Goal: Task Accomplishment & Management: Complete application form

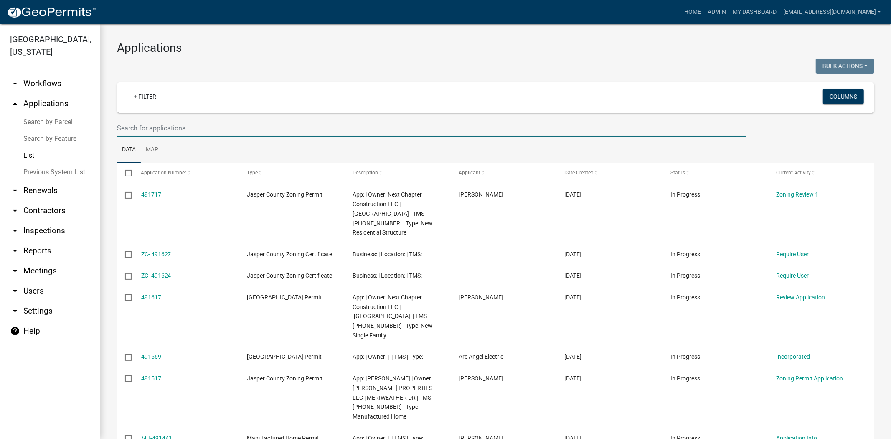
click at [164, 126] on input "text" at bounding box center [431, 127] width 629 height 17
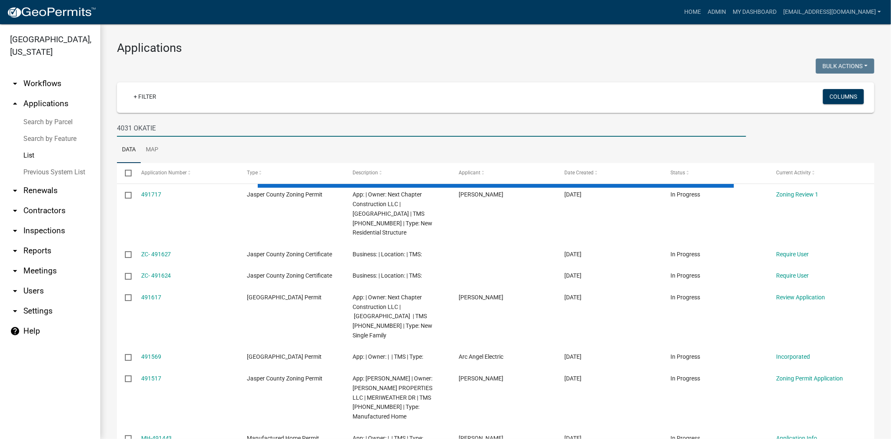
type input "4031 OKATIE"
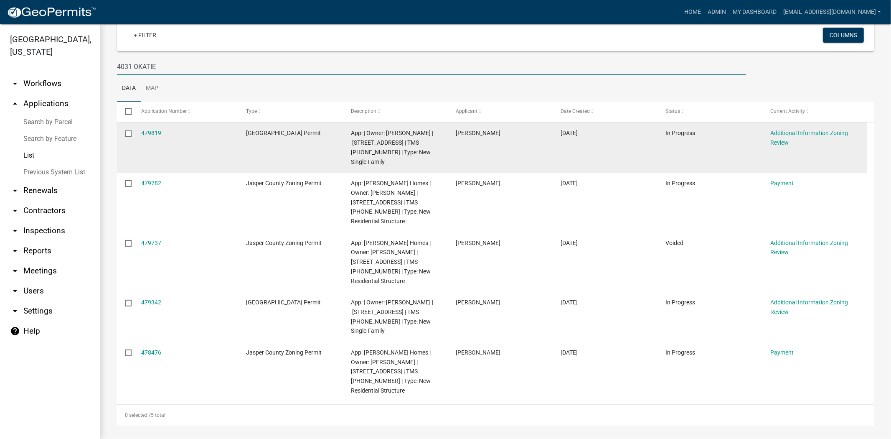
scroll to position [65, 0]
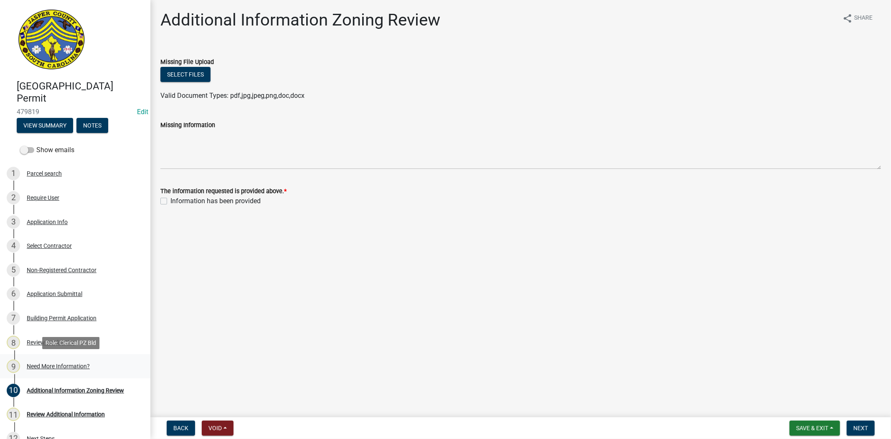
click at [60, 365] on div "Need More Information?" at bounding box center [58, 366] width 63 height 6
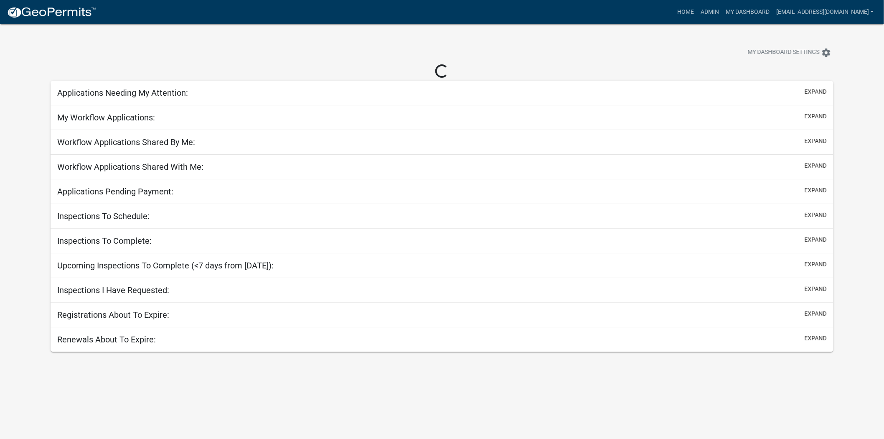
select select "2: 50"
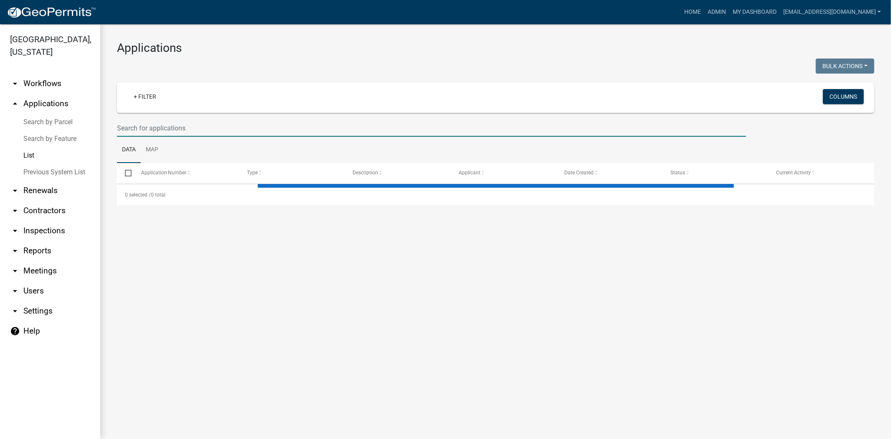
click at [301, 128] on input "text" at bounding box center [431, 127] width 629 height 17
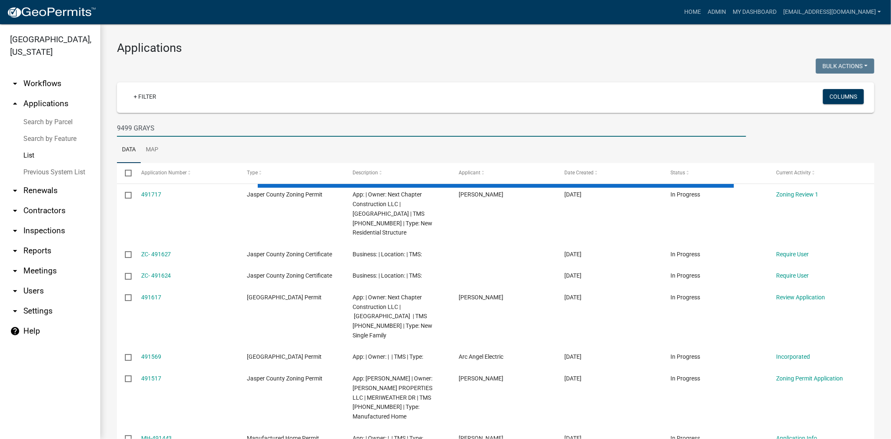
type input "9499 GRAYS"
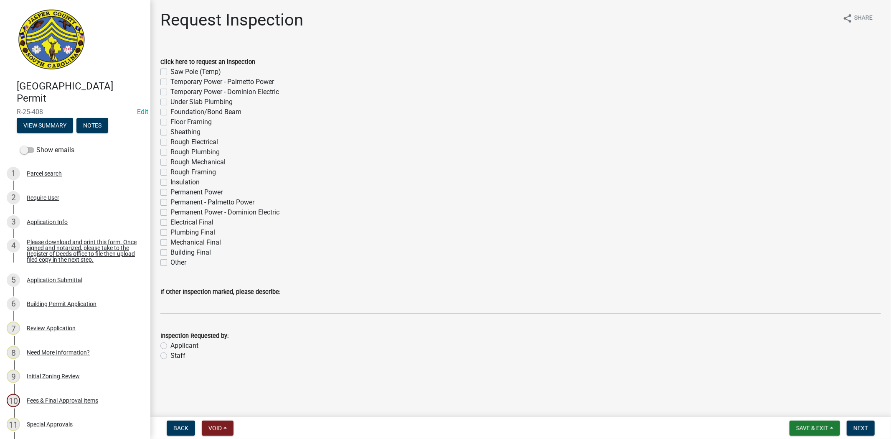
click at [170, 190] on label "Permanent Power" at bounding box center [196, 192] width 52 height 10
click at [170, 190] on input "Permanent Power" at bounding box center [172, 189] width 5 height 5
checkbox input "true"
checkbox input "false"
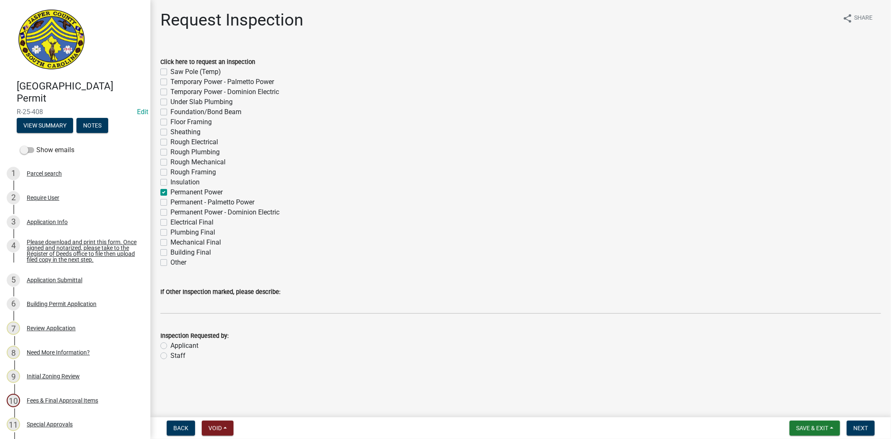
checkbox input "false"
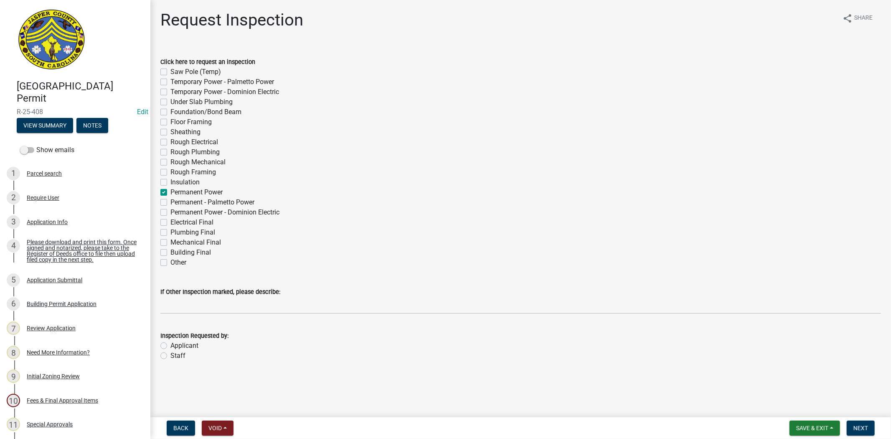
checkbox input "false"
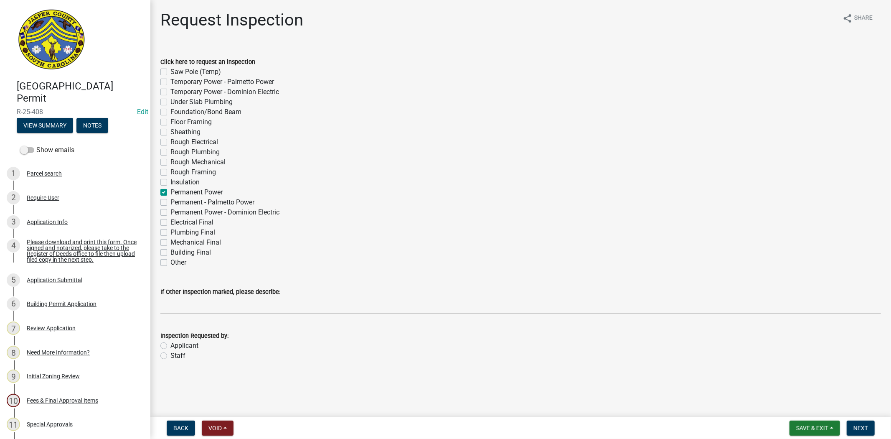
checkbox input "true"
checkbox input "false"
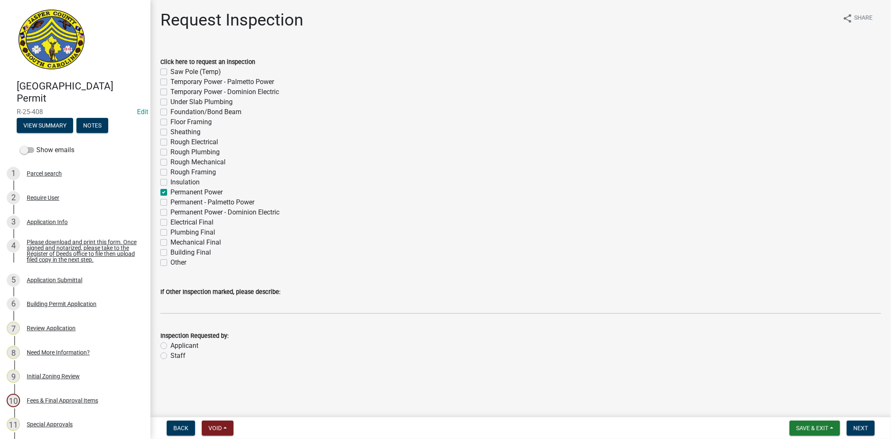
checkbox input "false"
click at [170, 343] on label "Applicant" at bounding box center [184, 345] width 28 height 10
click at [170, 343] on input "Applicant" at bounding box center [172, 342] width 5 height 5
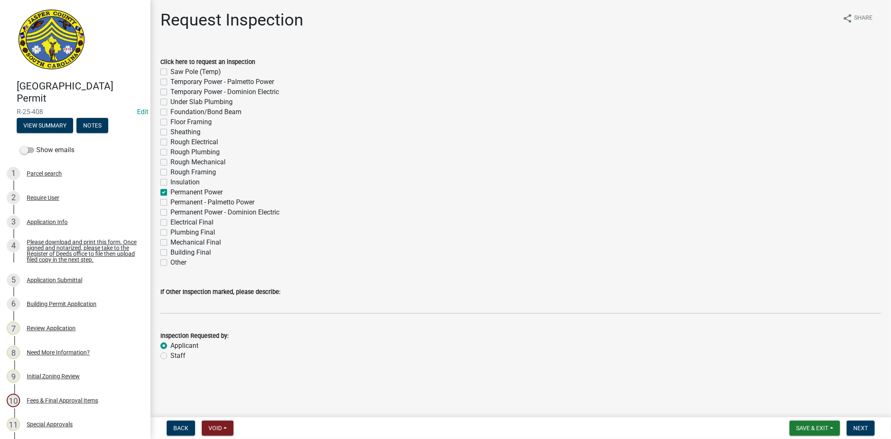
radio input "true"
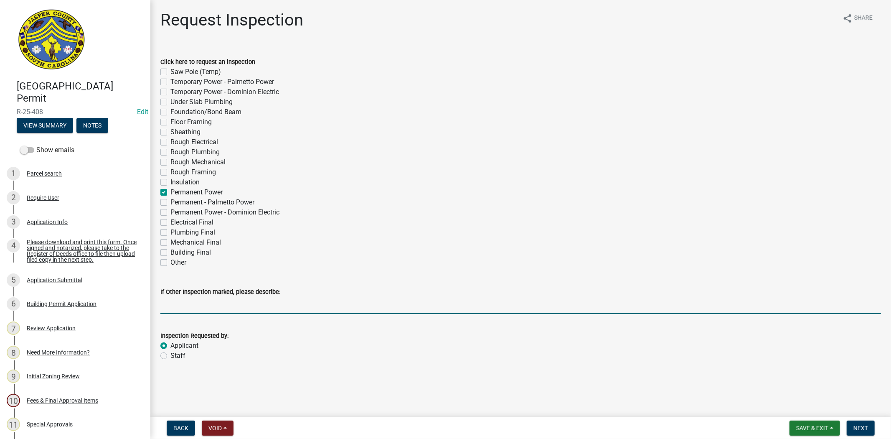
click at [183, 307] on input "If Other Inspection marked, please describe:" at bounding box center [520, 305] width 721 height 17
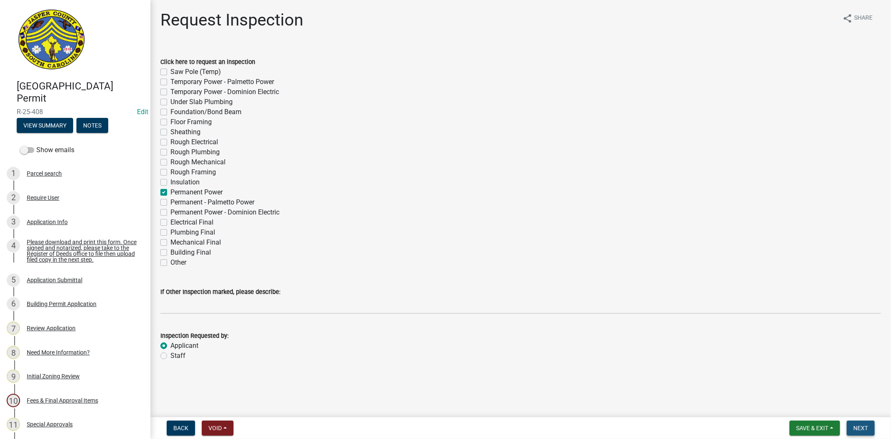
click at [857, 425] on span "Next" at bounding box center [860, 427] width 15 height 7
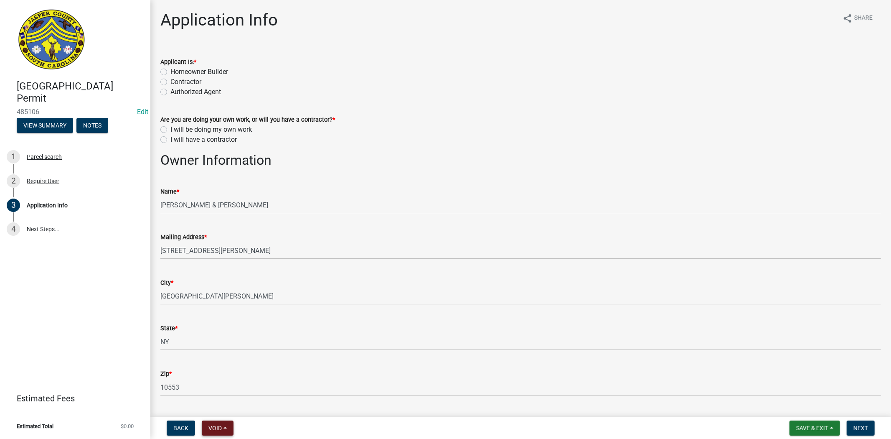
click at [226, 428] on button "Void" at bounding box center [218, 427] width 32 height 15
click at [243, 404] on button "Void" at bounding box center [235, 406] width 67 height 20
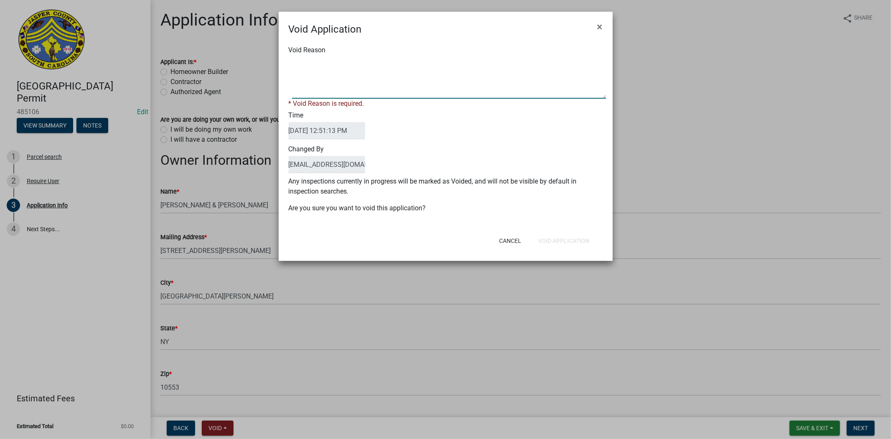
click at [376, 87] on textarea "Void Reason" at bounding box center [449, 78] width 314 height 42
type textarea "."
click at [563, 243] on form "Void Application × Void Reason * Void Reason is required. Time 10/13/2025 12:51…" at bounding box center [446, 132] width 334 height 241
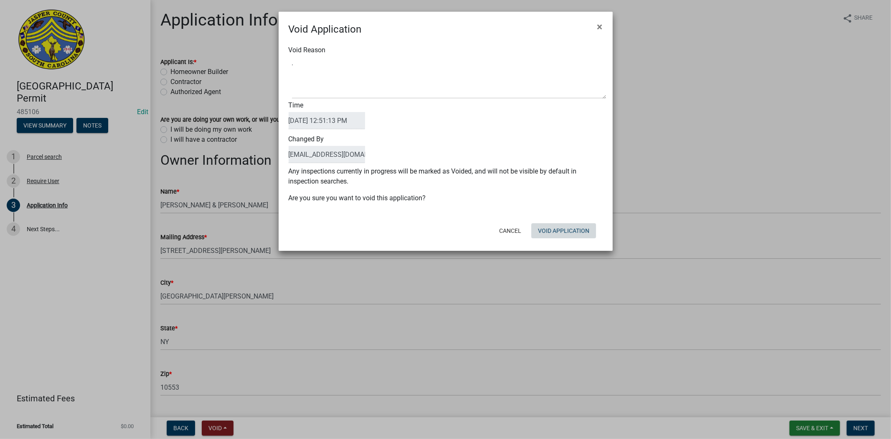
click at [569, 228] on button "Void Application" at bounding box center [563, 230] width 65 height 15
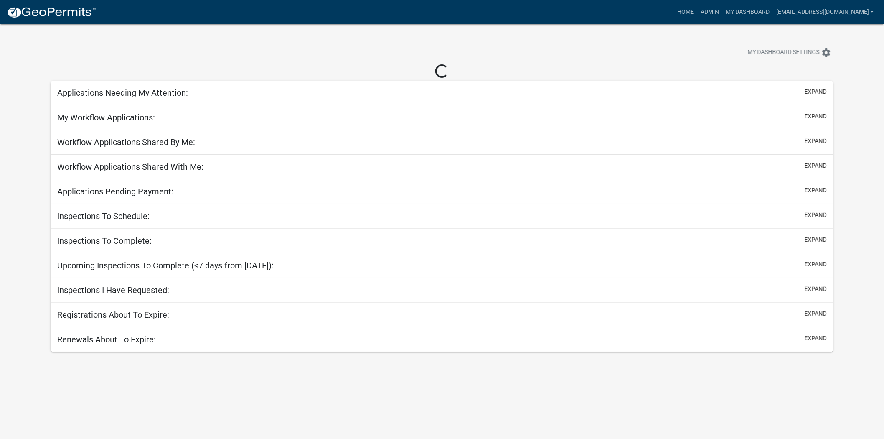
select select "2: 50"
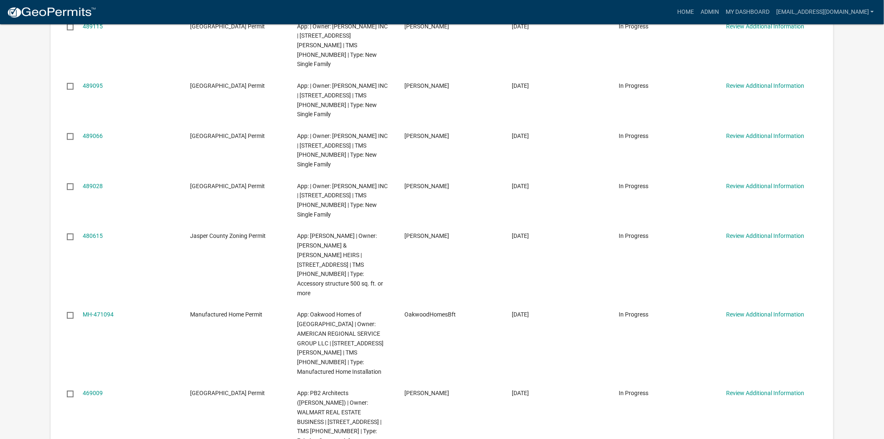
scroll to position [650, 0]
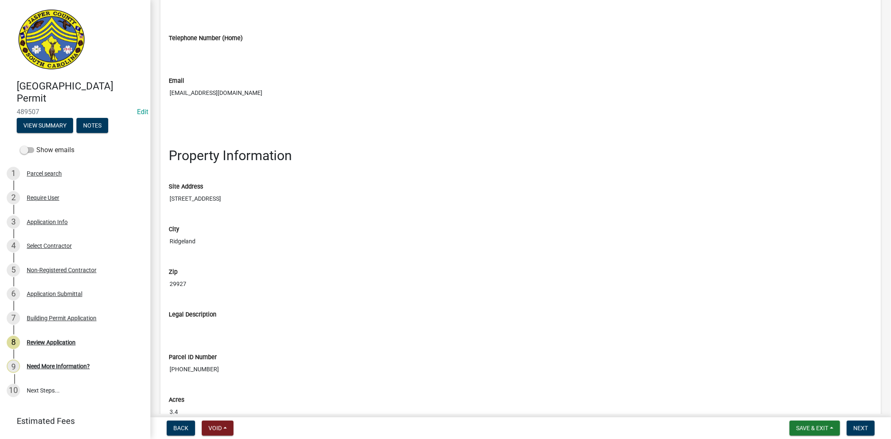
scroll to position [789, 0]
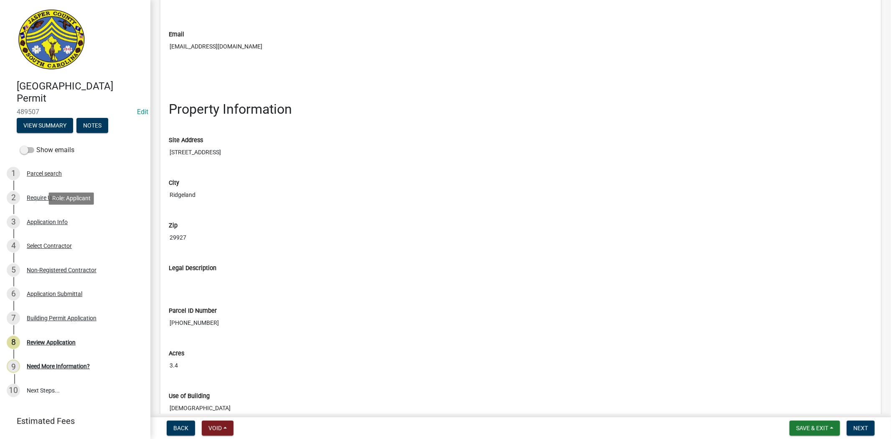
click at [64, 224] on div "Application Info" at bounding box center [47, 222] width 41 height 6
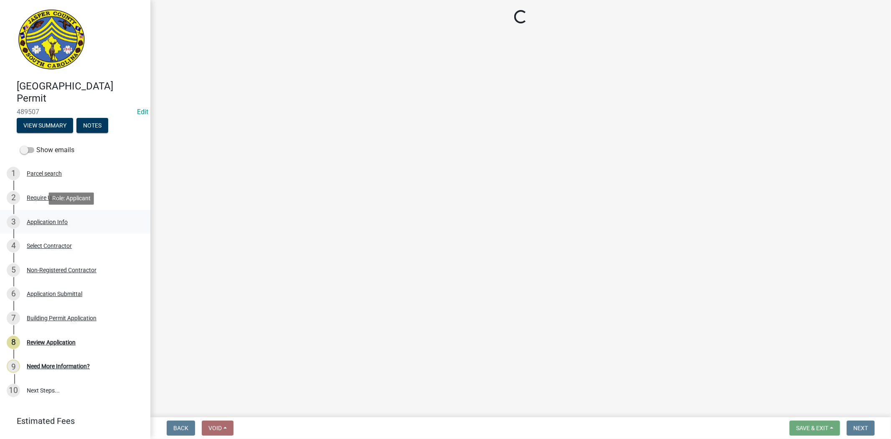
scroll to position [0, 0]
select select "6570ce79-212e-4c42-b64f-f74b85e12671"
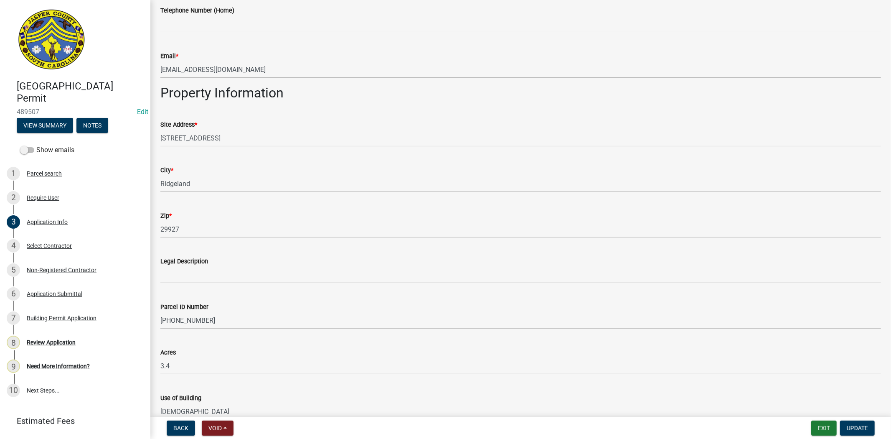
scroll to position [510, 0]
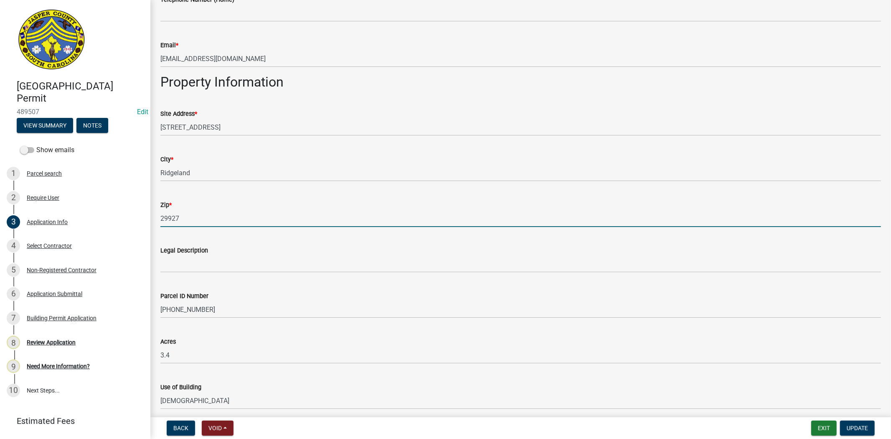
click at [194, 219] on input "29927" at bounding box center [520, 218] width 721 height 17
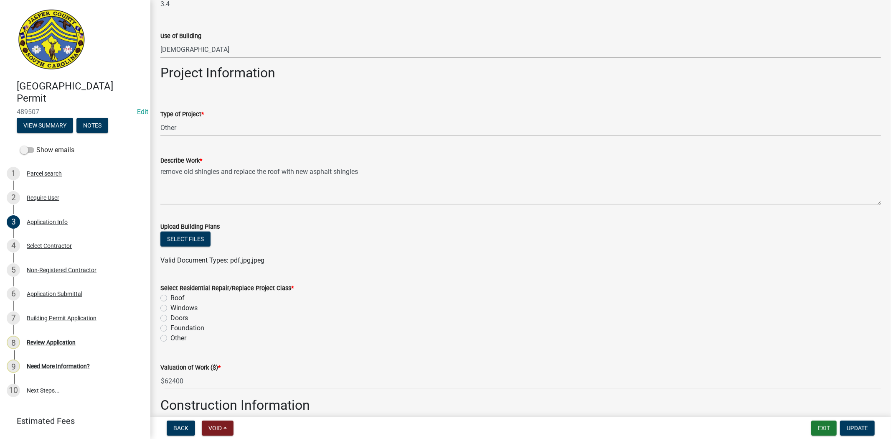
scroll to position [882, 0]
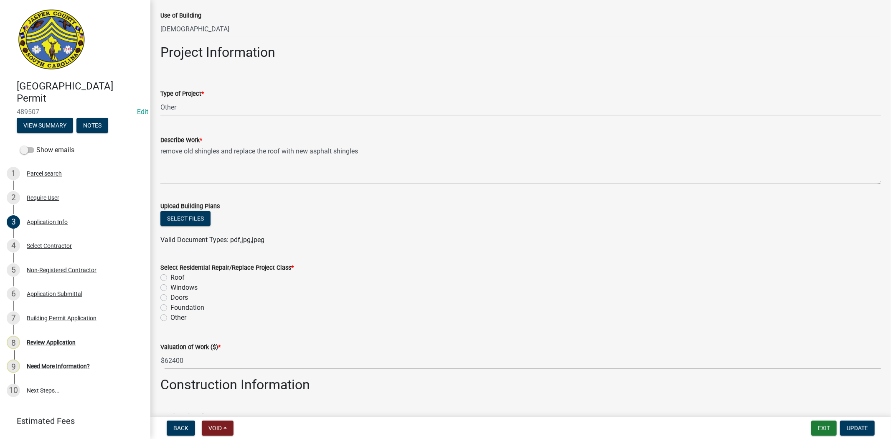
type input "29936"
click at [170, 277] on label "Roof" at bounding box center [177, 277] width 14 height 10
click at [170, 277] on input "Roof" at bounding box center [172, 274] width 5 height 5
radio input "true"
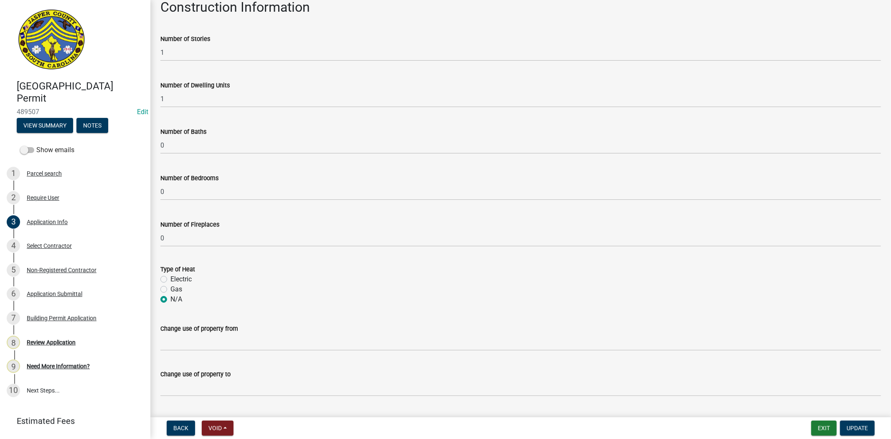
scroll to position [1280, 0]
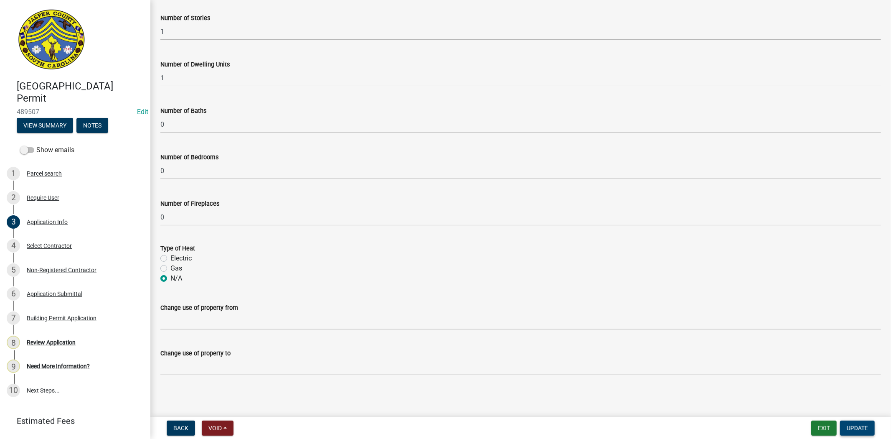
click at [855, 430] on span "Update" at bounding box center [857, 427] width 21 height 7
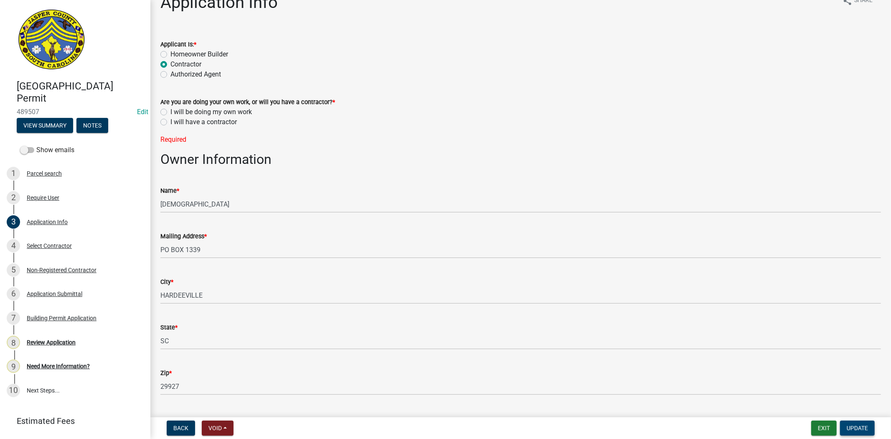
scroll to position [0, 0]
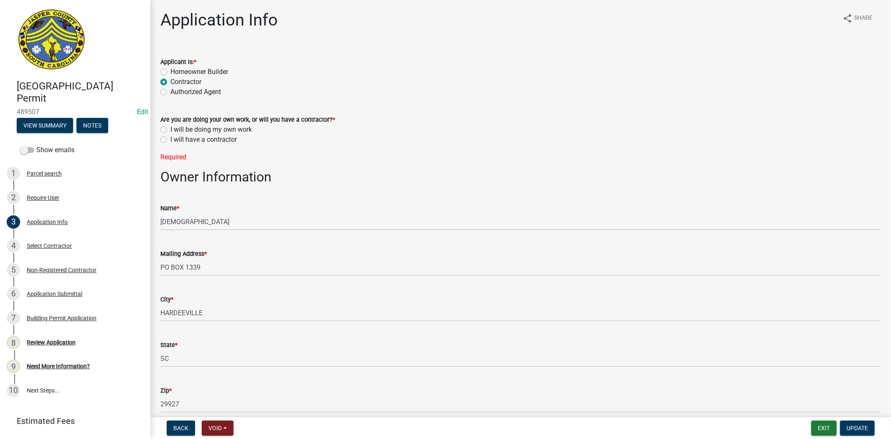
click at [170, 141] on label "I will have a contractor" at bounding box center [203, 140] width 66 height 10
click at [170, 140] on input "I will have a contractor" at bounding box center [172, 137] width 5 height 5
radio input "true"
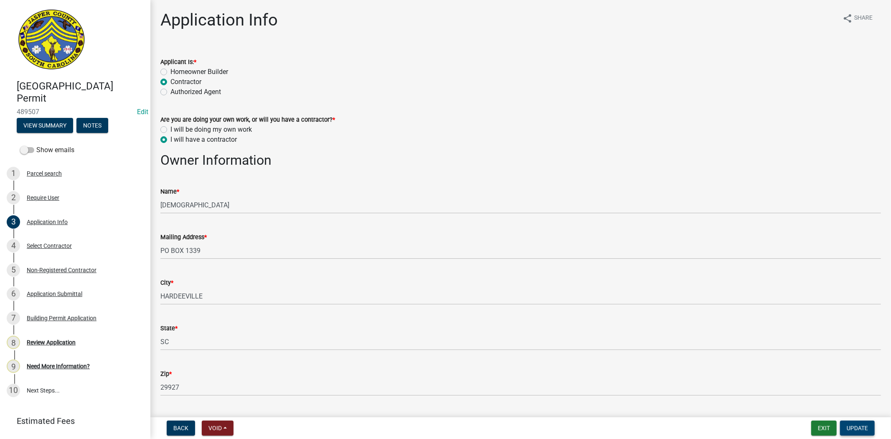
click at [863, 425] on span "Update" at bounding box center [857, 427] width 21 height 7
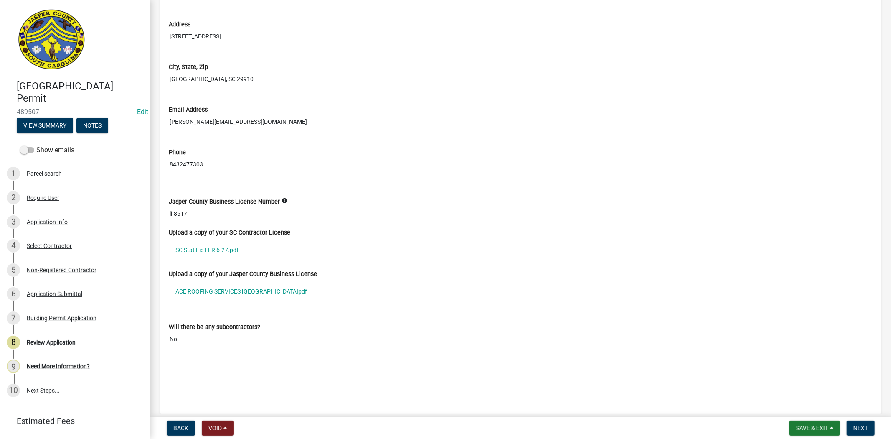
scroll to position [2181, 0]
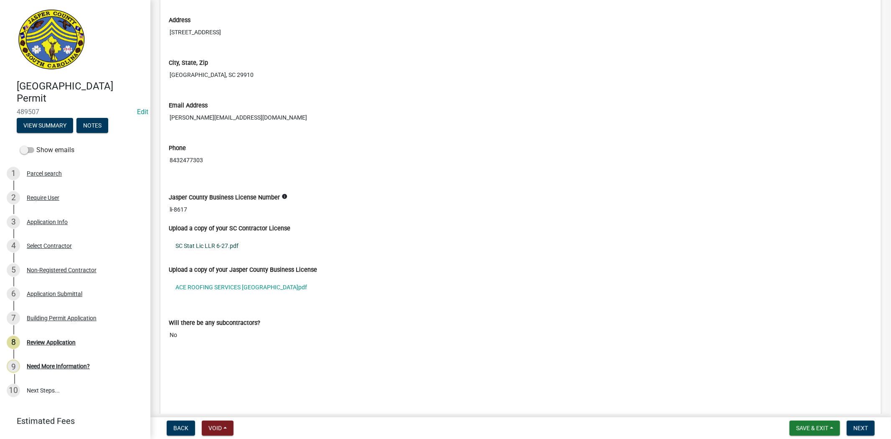
click at [211, 247] on link "SC Stat Lic LLR 6-27.pdf" at bounding box center [521, 245] width 704 height 19
click at [254, 291] on link "ACE ROOFING SERVICES BLJasper County.pdf" at bounding box center [521, 286] width 704 height 19
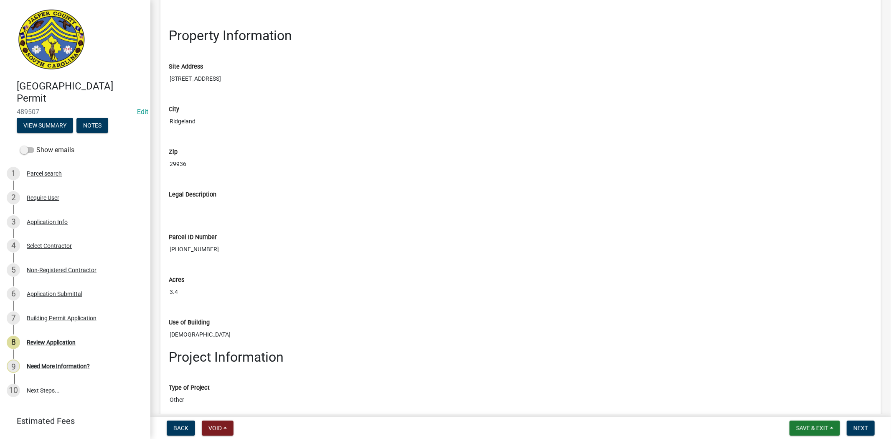
scroll to position [882, 0]
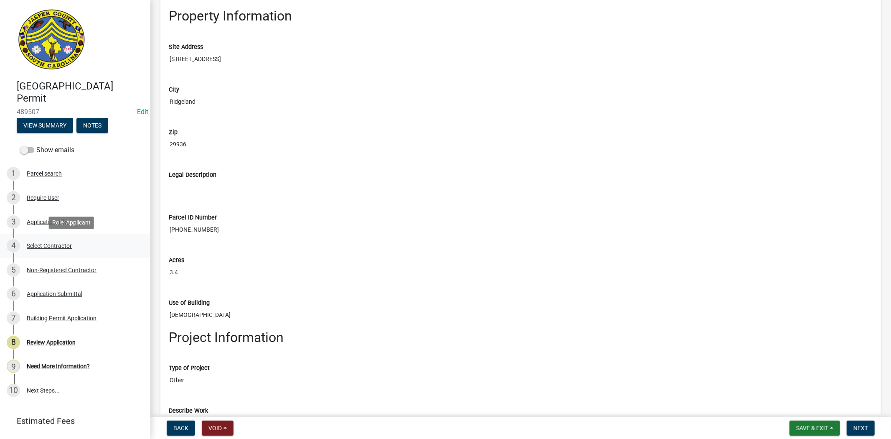
drag, startPoint x: 227, startPoint y: 237, endPoint x: 141, endPoint y: 237, distance: 86.0
click at [141, 237] on div "Jasper County Building Permit 489507 Edit View Summary Notes Show emails 1 Parc…" at bounding box center [445, 219] width 891 height 439
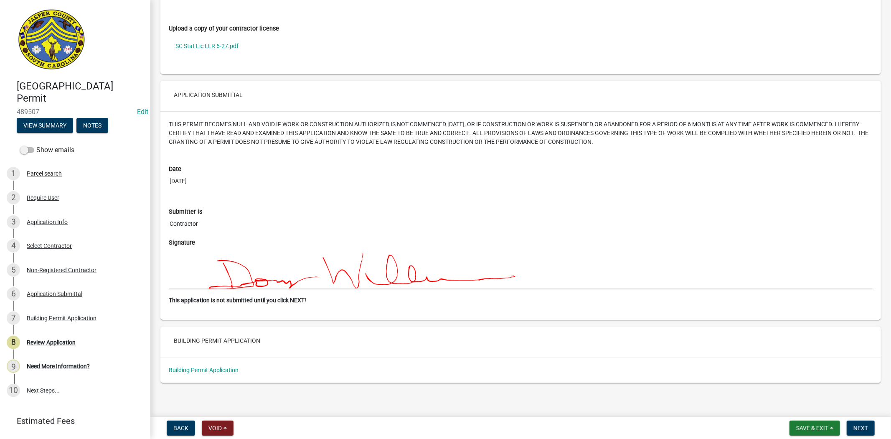
scroll to position [2958, 0]
click at [857, 426] on span "Next" at bounding box center [860, 427] width 15 height 7
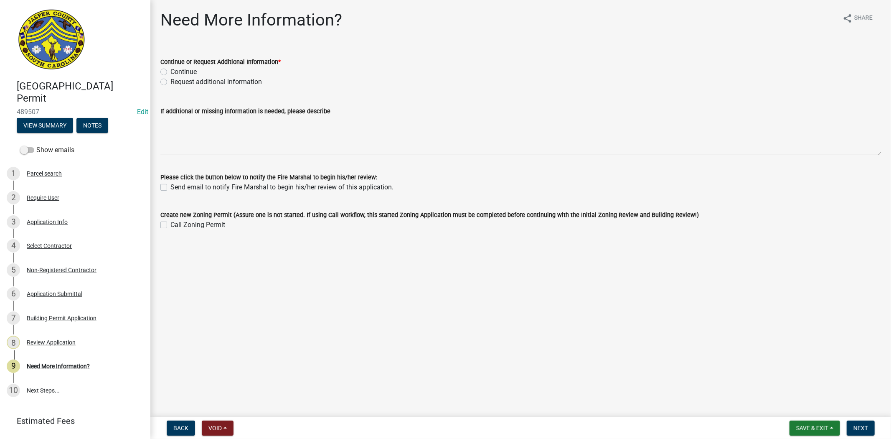
click at [167, 69] on div "Continue" at bounding box center [520, 72] width 721 height 10
click at [170, 69] on label "Continue" at bounding box center [183, 72] width 26 height 10
click at [170, 69] on input "Continue" at bounding box center [172, 69] width 5 height 5
radio input "true"
click at [863, 424] on span "Next" at bounding box center [860, 427] width 15 height 7
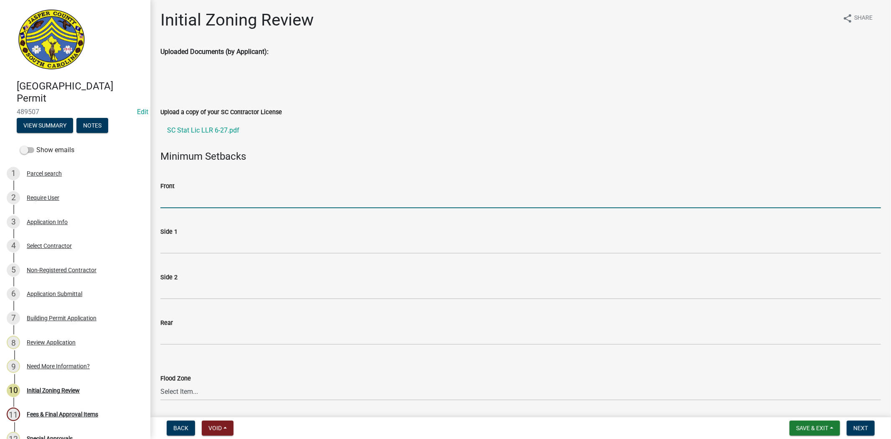
click at [185, 198] on input "Front" at bounding box center [520, 199] width 721 height 17
type input "N/A"
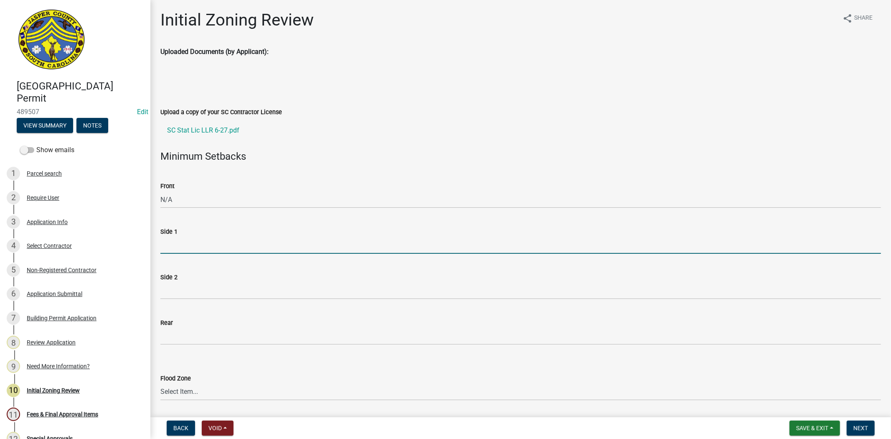
click at [212, 251] on input "Side 1" at bounding box center [520, 244] width 721 height 17
type input "25"
drag, startPoint x: 202, startPoint y: 244, endPoint x: 125, endPoint y: 244, distance: 76.4
click at [125, 244] on div "Jasper County Building Permit 489507 Edit View Summary Notes Show emails 1 Parc…" at bounding box center [445, 219] width 891 height 439
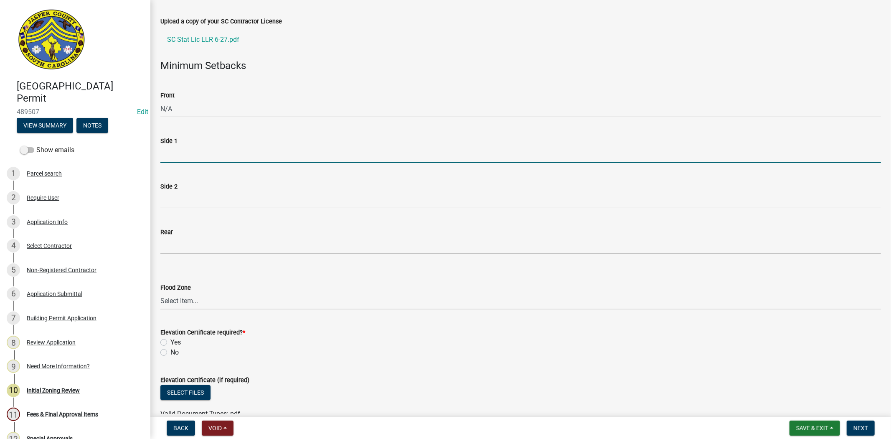
scroll to position [93, 0]
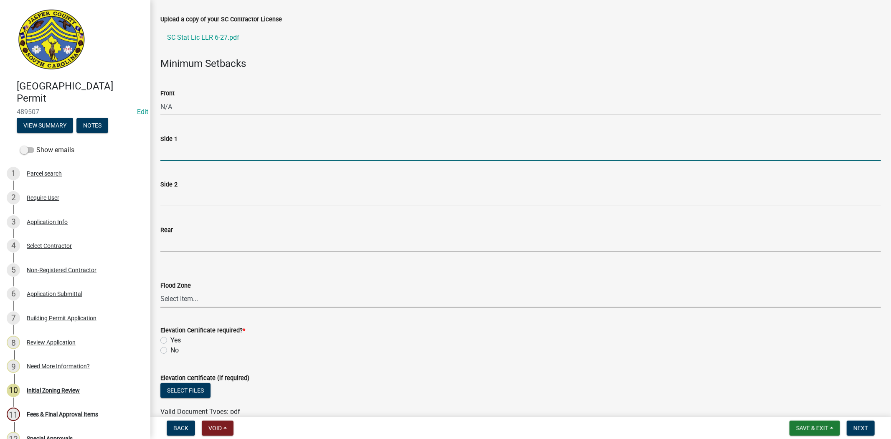
click at [210, 297] on select "Select Item... A AE X Shaded X N/A" at bounding box center [520, 298] width 721 height 17
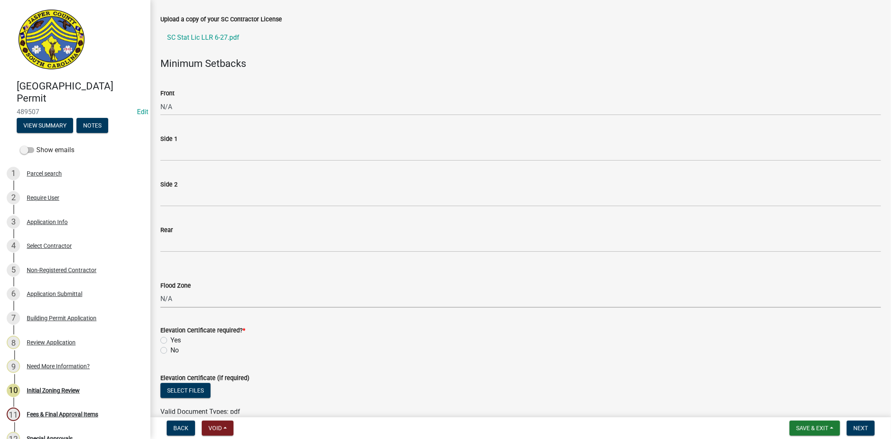
click at [160, 290] on select "Select Item... A AE X Shaded X N/A" at bounding box center [520, 298] width 721 height 17
select select "ce624d28-693e-44a6-9022-b5351fe15fcb"
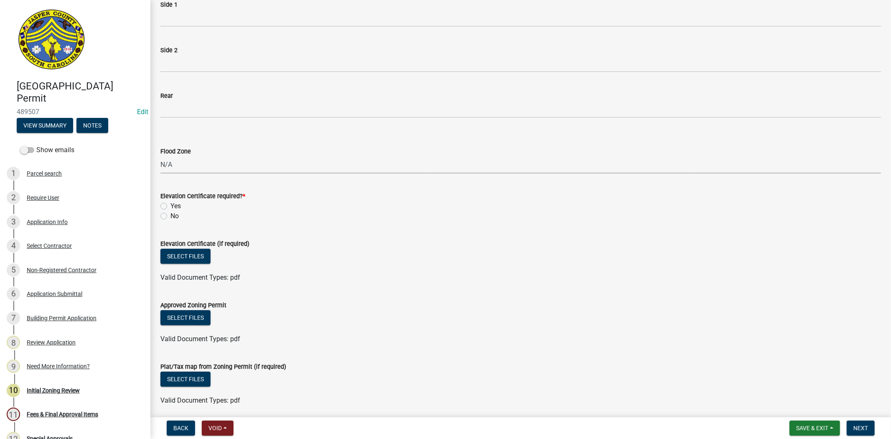
scroll to position [232, 0]
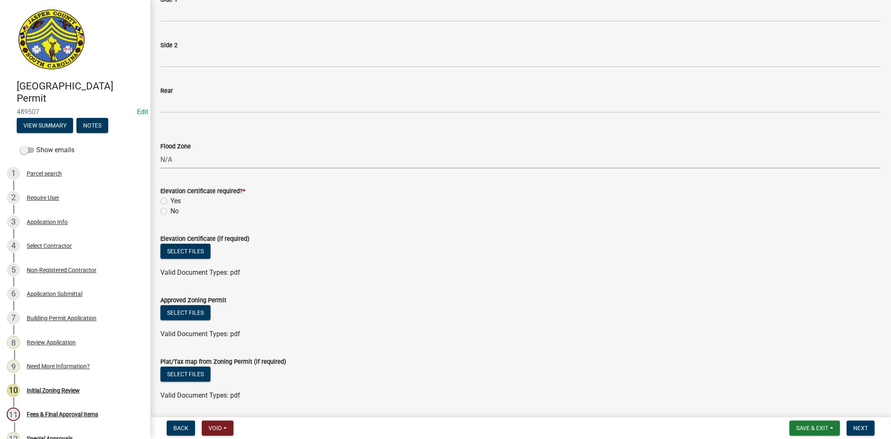
click at [170, 211] on label "No" at bounding box center [174, 211] width 8 height 10
click at [170, 211] on input "No" at bounding box center [172, 208] width 5 height 5
radio input "true"
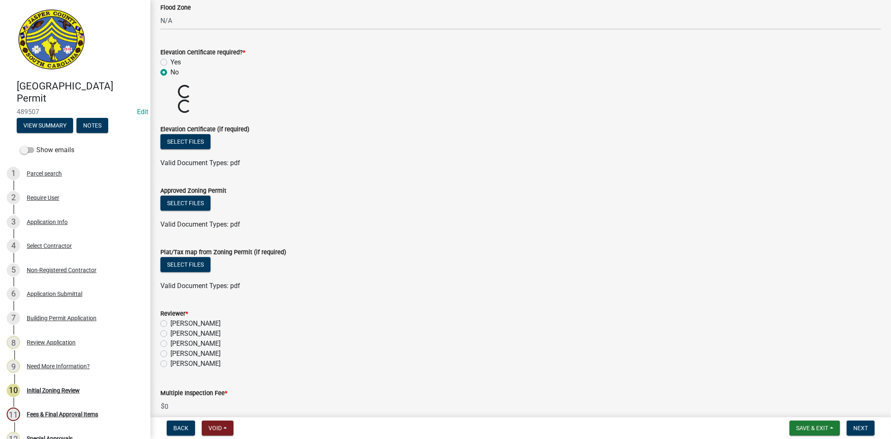
scroll to position [371, 0]
click at [170, 353] on label "Stephanie Oviedo" at bounding box center [195, 353] width 50 height 10
click at [170, 353] on input "Stephanie Oviedo" at bounding box center [172, 350] width 5 height 5
radio input "true"
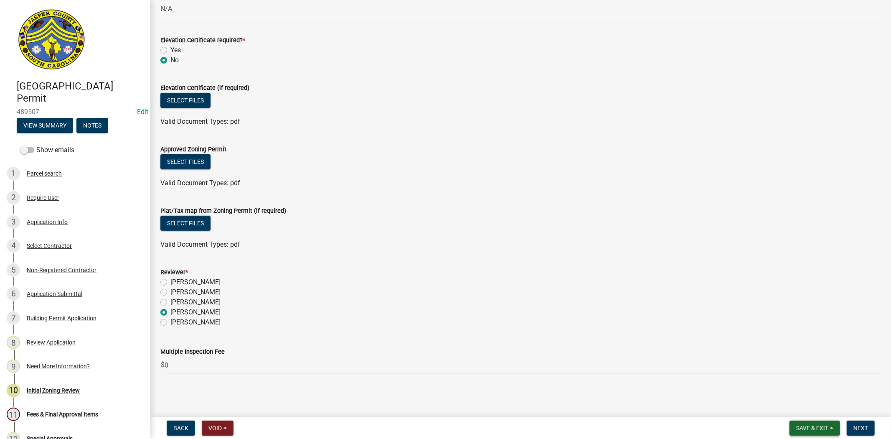
scroll to position [382, 0]
click at [852, 425] on button "Next" at bounding box center [861, 427] width 28 height 15
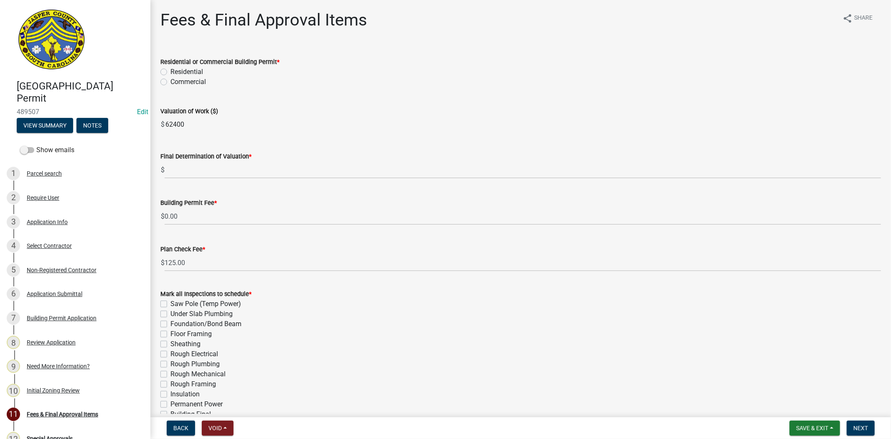
drag, startPoint x: 191, startPoint y: 123, endPoint x: 145, endPoint y: 134, distance: 48.0
click at [145, 134] on div "Jasper County Building Permit 489507 Edit View Summary Notes Show emails 1 Parc…" at bounding box center [445, 219] width 891 height 439
click at [170, 82] on label "Commercial" at bounding box center [188, 82] width 36 height 10
click at [170, 82] on input "Commercial" at bounding box center [172, 79] width 5 height 5
radio input "true"
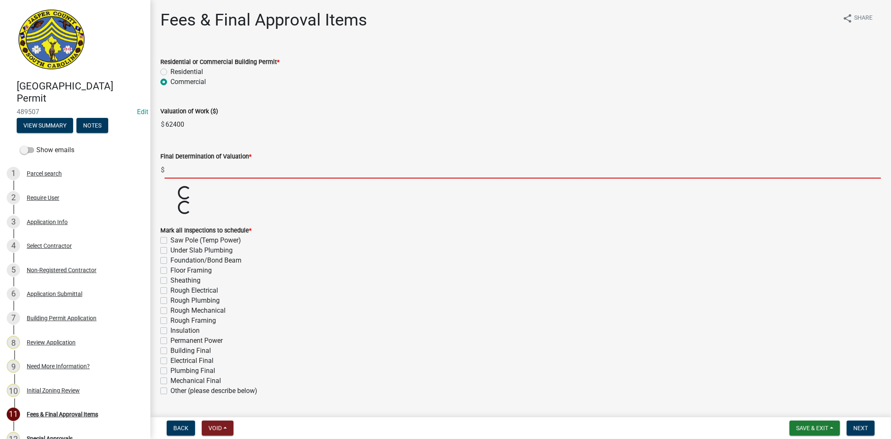
click at [188, 162] on input "text" at bounding box center [523, 169] width 716 height 17
paste input "62400"
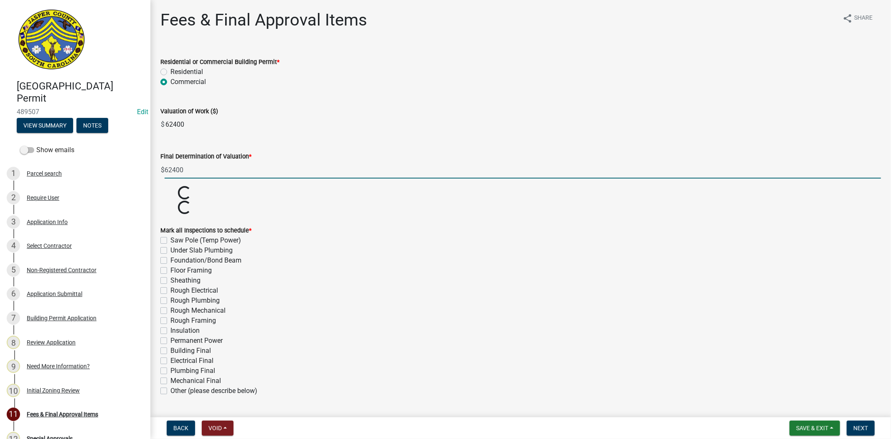
type input "62400"
click at [343, 130] on input "62400" at bounding box center [523, 124] width 716 height 17
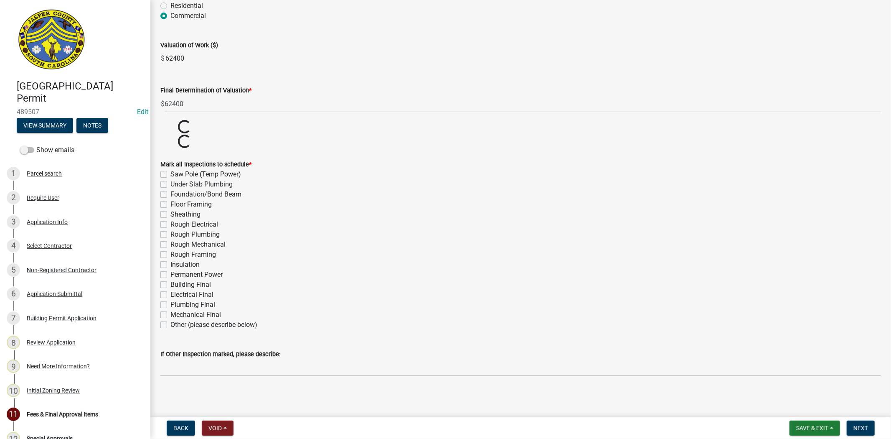
scroll to position [68, 0]
click at [168, 322] on div "Other (please describe below)" at bounding box center [520, 323] width 721 height 10
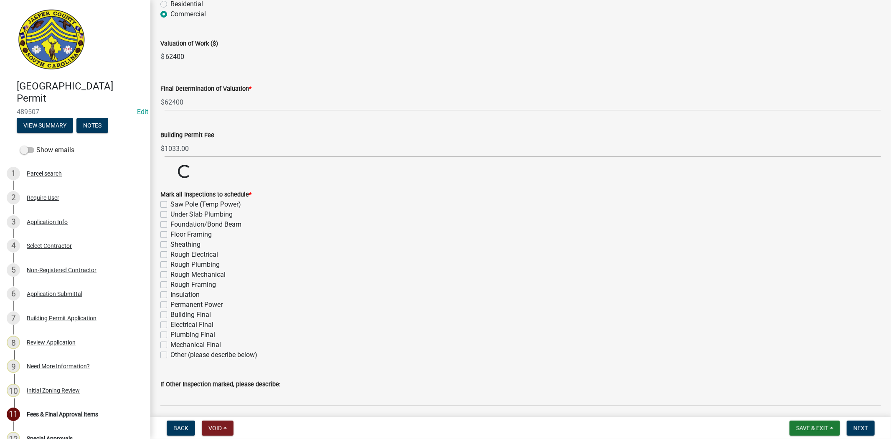
click at [170, 355] on label "Other (please describe below)" at bounding box center [213, 355] width 87 height 10
click at [170, 355] on input "Other (please describe below)" at bounding box center [172, 352] width 5 height 5
checkbox input "true"
checkbox input "false"
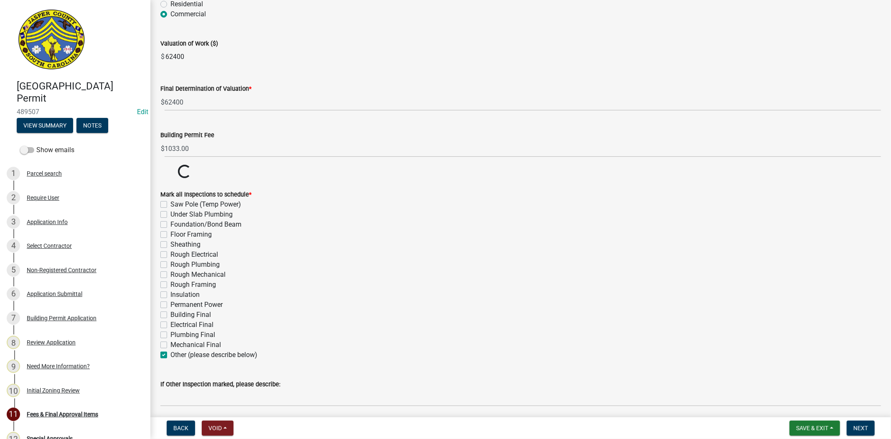
checkbox input "false"
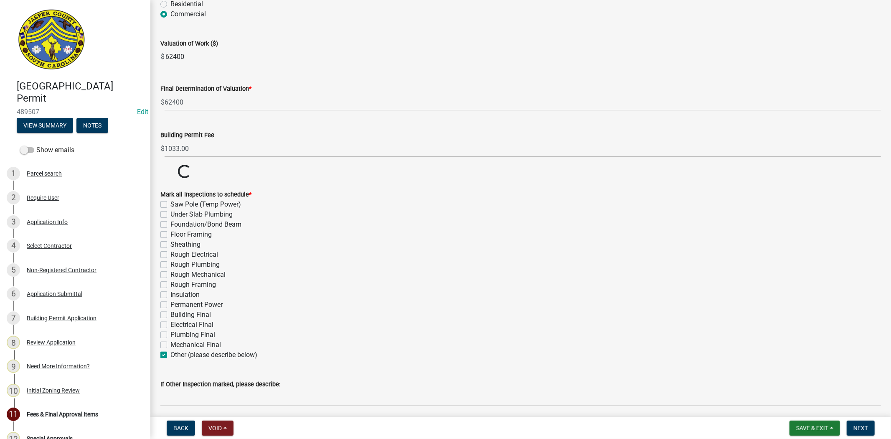
checkbox input "false"
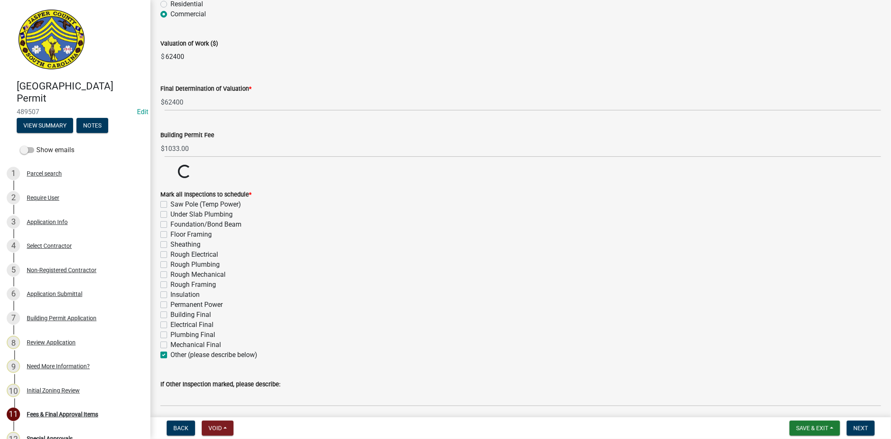
checkbox input "false"
checkbox input "true"
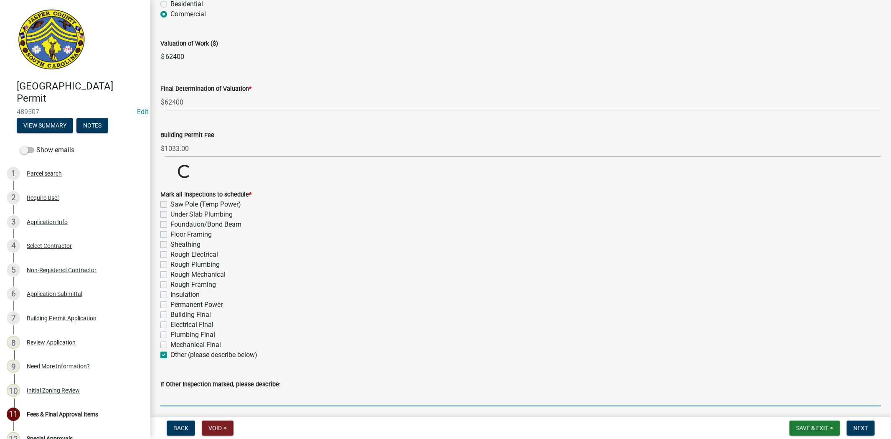
click at [184, 401] on input "If Other Inspection marked, please describe:" at bounding box center [520, 397] width 721 height 17
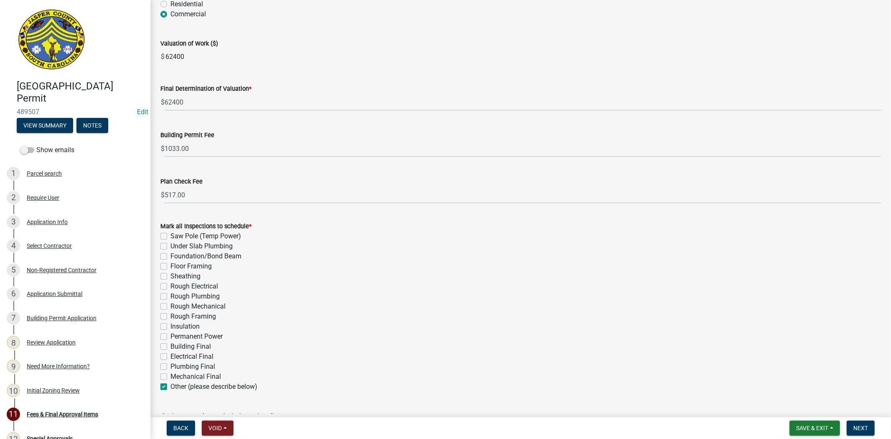
type input "Roofing Final"
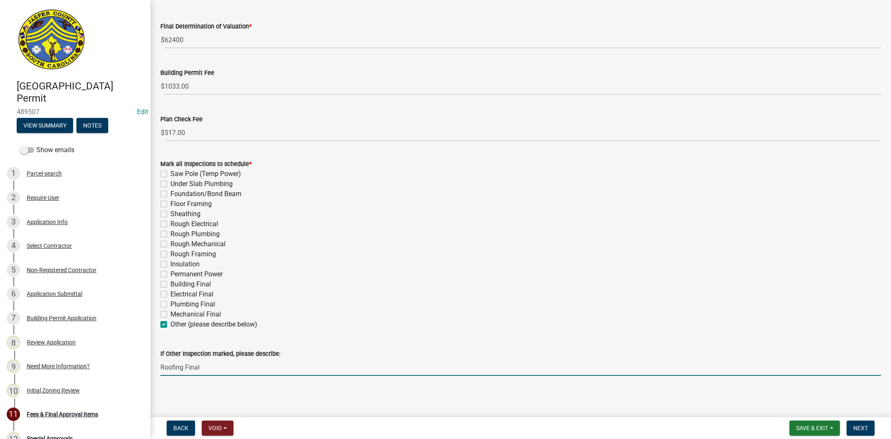
scroll to position [131, 0]
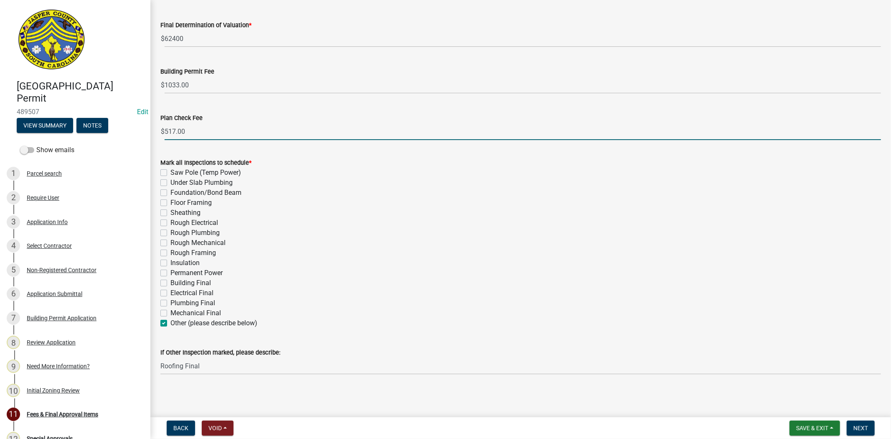
drag, startPoint x: 174, startPoint y: 132, endPoint x: 142, endPoint y: 138, distance: 32.9
click at [142, 138] on div "Jasper County Building Permit 489507 Edit View Summary Notes Show emails 1 Parc…" at bounding box center [445, 219] width 891 height 439
type input "0.00"
click at [858, 432] on button "Next" at bounding box center [861, 427] width 28 height 15
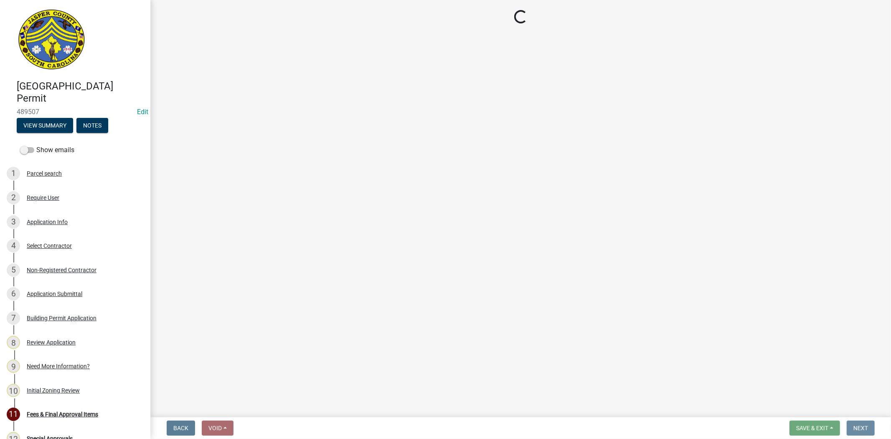
scroll to position [0, 0]
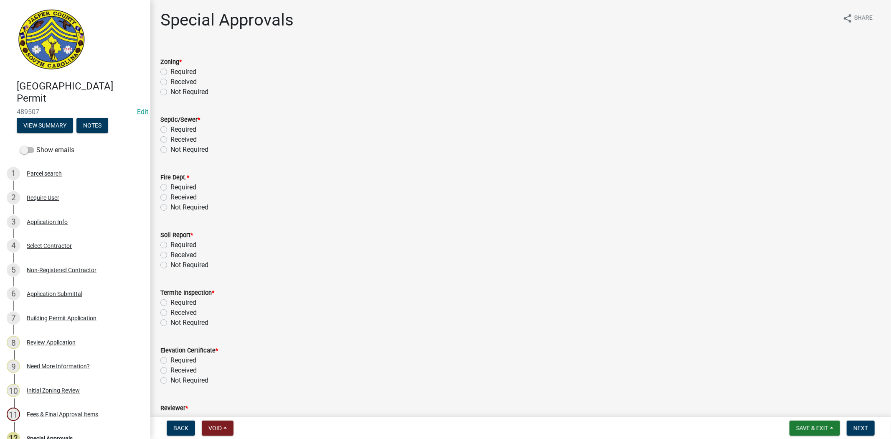
click at [170, 93] on label "Not Required" at bounding box center [189, 92] width 38 height 10
click at [170, 92] on input "Not Required" at bounding box center [172, 89] width 5 height 5
radio input "true"
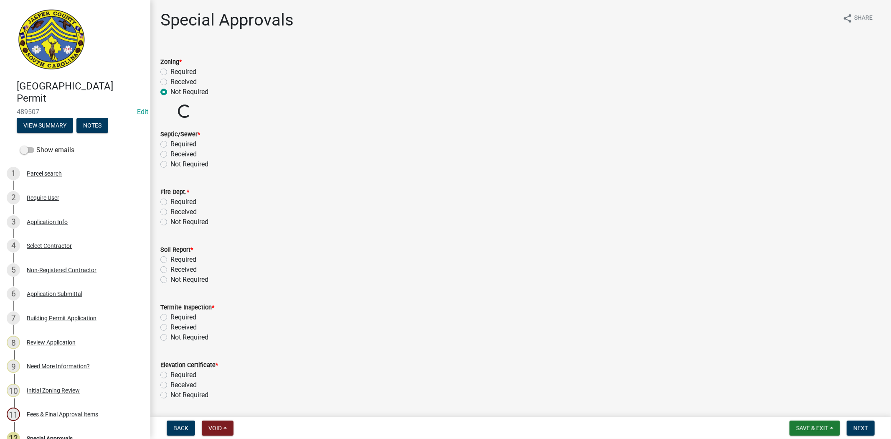
click at [170, 161] on label "Not Required" at bounding box center [189, 164] width 38 height 10
click at [170, 161] on input "Not Required" at bounding box center [172, 161] width 5 height 5
radio input "true"
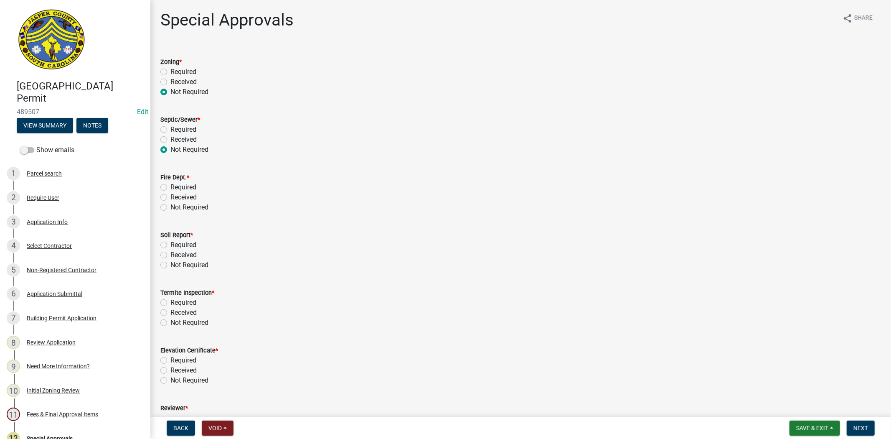
click at [162, 219] on wm-data-entity-input "Fire Dept. * Required Received Not Required" at bounding box center [520, 191] width 721 height 58
click at [170, 209] on label "Not Required" at bounding box center [189, 207] width 38 height 10
click at [170, 208] on input "Not Required" at bounding box center [172, 204] width 5 height 5
radio input "true"
click at [170, 265] on label "Not Required" at bounding box center [189, 265] width 38 height 10
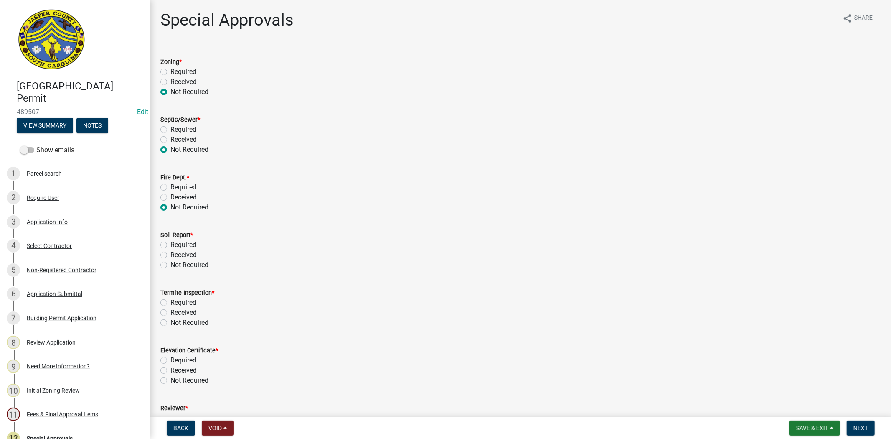
click at [170, 265] on input "Not Required" at bounding box center [172, 262] width 5 height 5
radio input "true"
click at [170, 321] on label "Not Required" at bounding box center [189, 322] width 38 height 10
click at [170, 321] on input "Not Required" at bounding box center [172, 319] width 5 height 5
radio input "true"
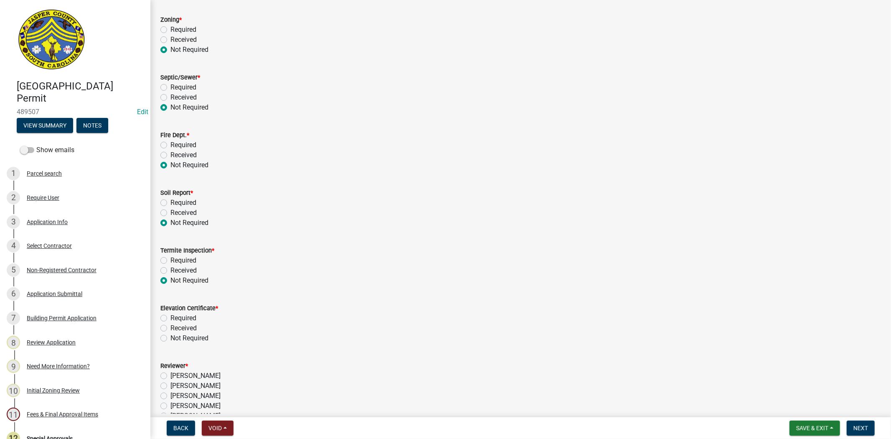
scroll to position [99, 0]
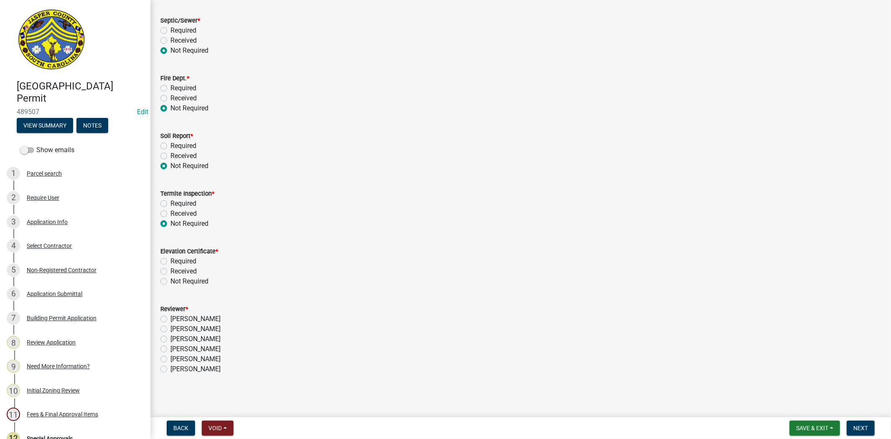
click at [170, 279] on label "Not Required" at bounding box center [189, 281] width 38 height 10
click at [170, 279] on input "Not Required" at bounding box center [172, 278] width 5 height 5
radio input "true"
click at [167, 338] on div "Stephanie Oviedo" at bounding box center [520, 339] width 721 height 10
click at [170, 338] on label "Stephanie Oviedo" at bounding box center [195, 339] width 50 height 10
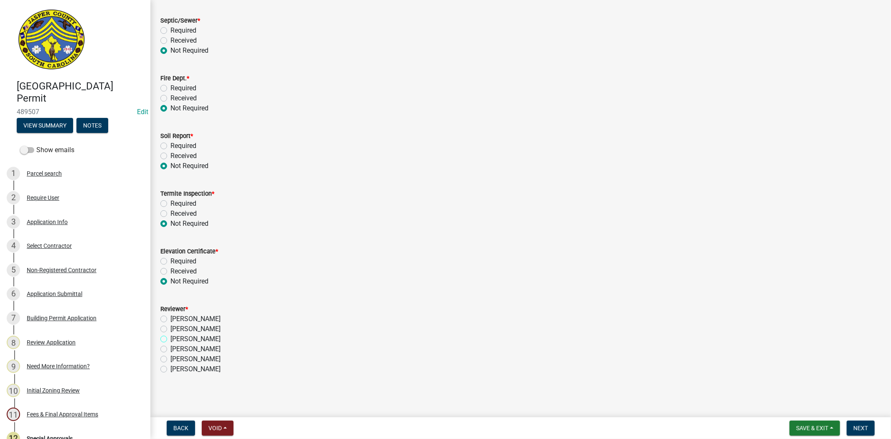
click at [170, 338] on input "Stephanie Oviedo" at bounding box center [172, 336] width 5 height 5
radio input "true"
click at [866, 428] on span "Next" at bounding box center [860, 427] width 15 height 7
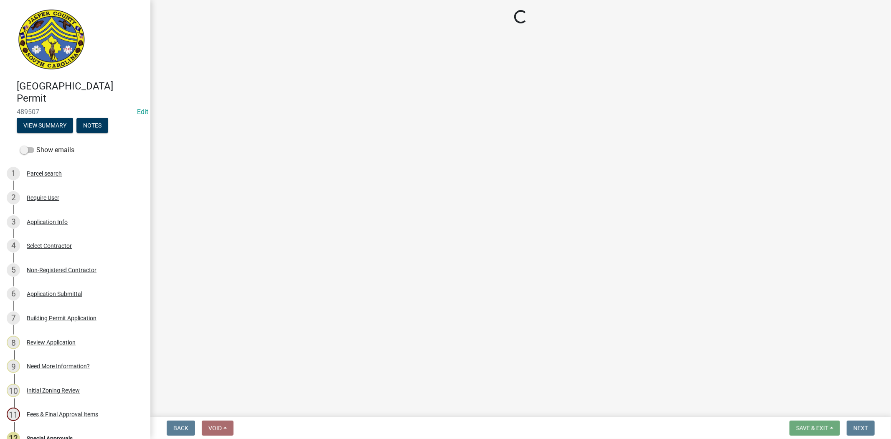
select select "3: 3"
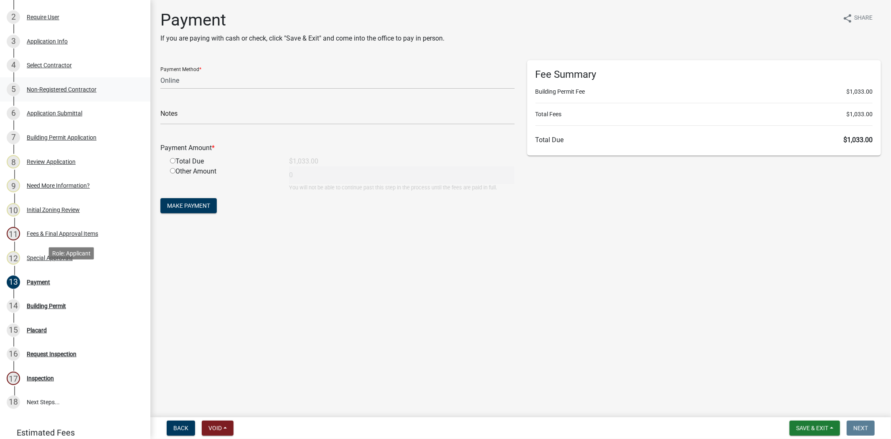
scroll to position [185, 0]
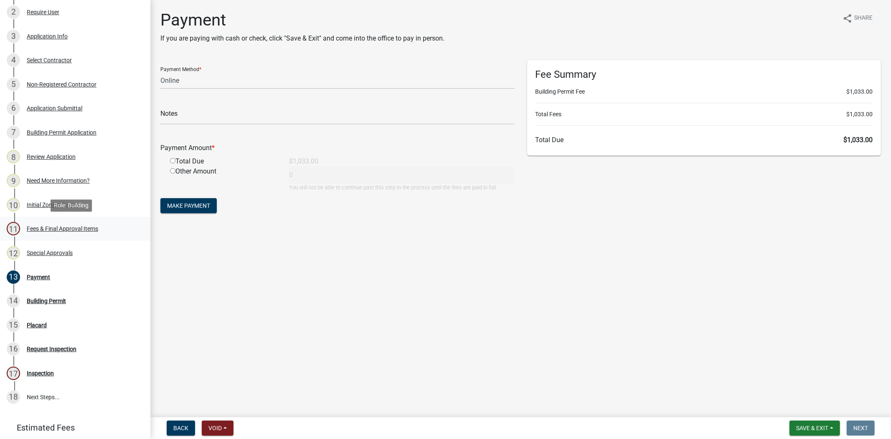
click at [72, 236] on link "11 Fees & Final Approval Items" at bounding box center [75, 229] width 150 height 24
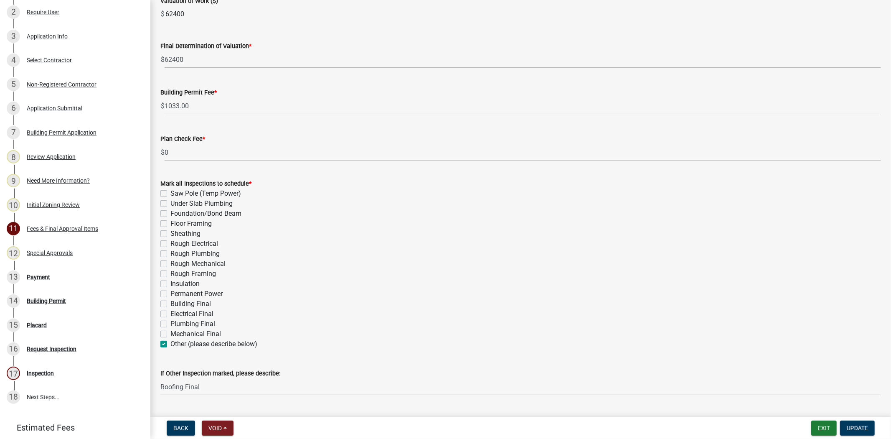
scroll to position [131, 0]
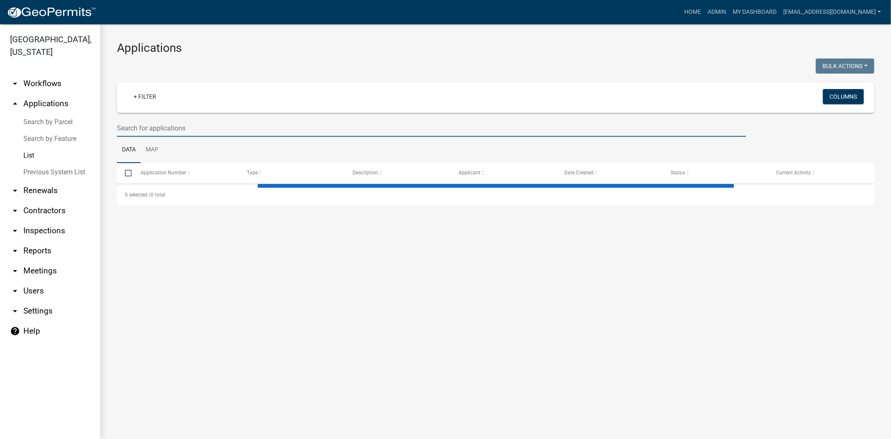
click at [247, 131] on input "text" at bounding box center [431, 127] width 629 height 17
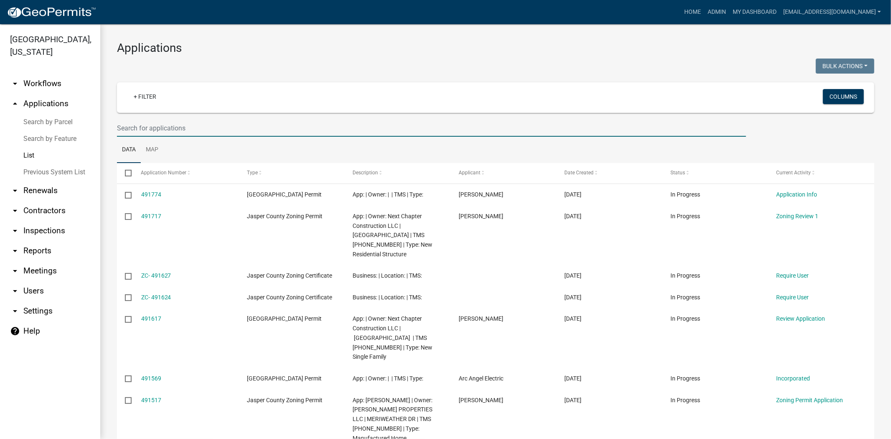
paste input "[PHONE_NUMBER]"
type input "[PHONE_NUMBER]"
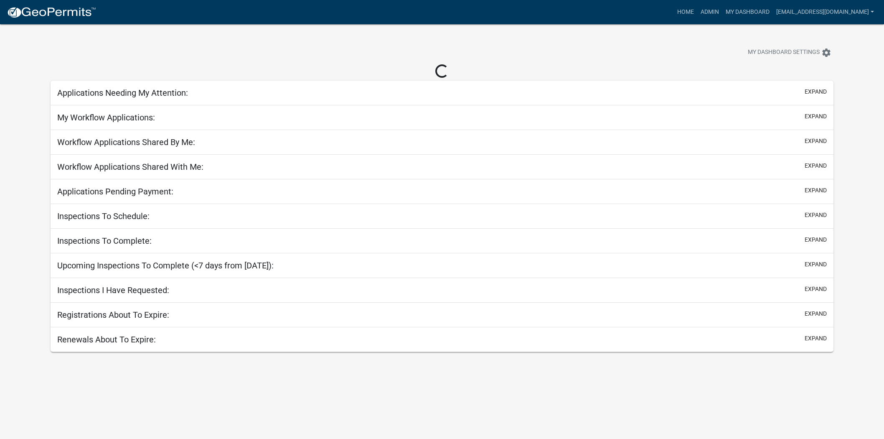
select select "2: 50"
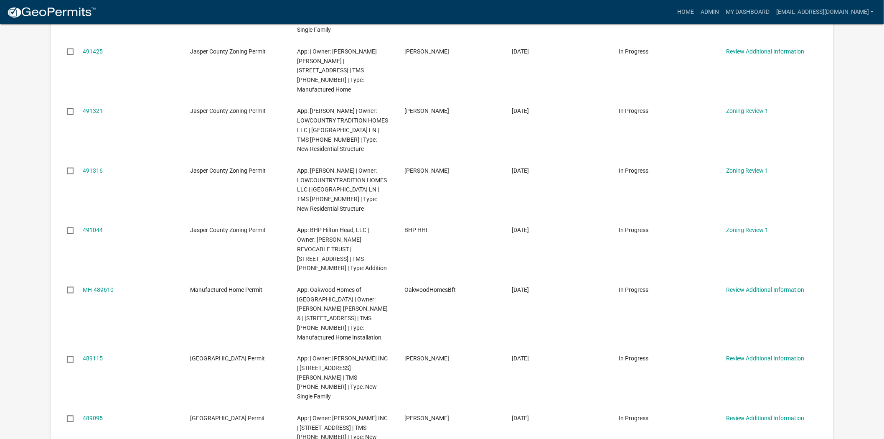
scroll to position [278, 0]
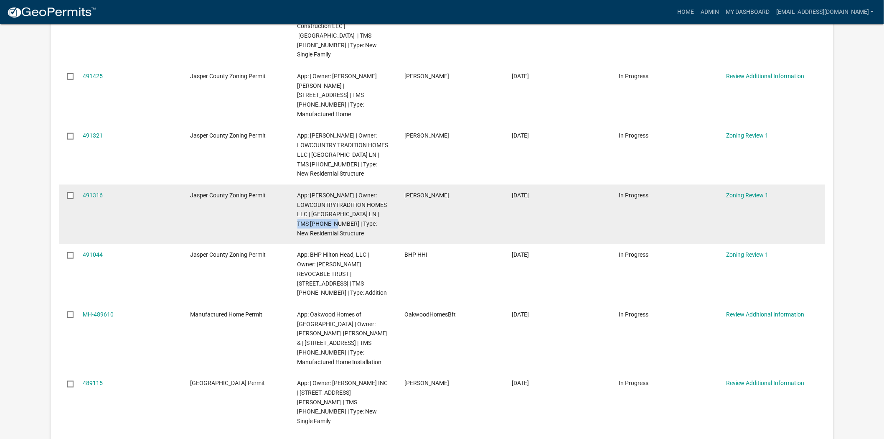
drag, startPoint x: 321, startPoint y: 196, endPoint x: 373, endPoint y: 184, distance: 54.1
click at [373, 192] on span "App: Richard Ratcliff | Owner: LOWCOUNTRYTRADITION HOMES LLC | WELLINGTON LN | …" at bounding box center [342, 214] width 90 height 45
drag, startPoint x: 325, startPoint y: 195, endPoint x: 374, endPoint y: 184, distance: 50.6
click at [374, 192] on span "App: Richard Ratcliff | Owner: LOWCOUNTRYTRADITION HOMES LLC | WELLINGTON LN | …" at bounding box center [342, 214] width 90 height 45
copy span "063-00-07-047"
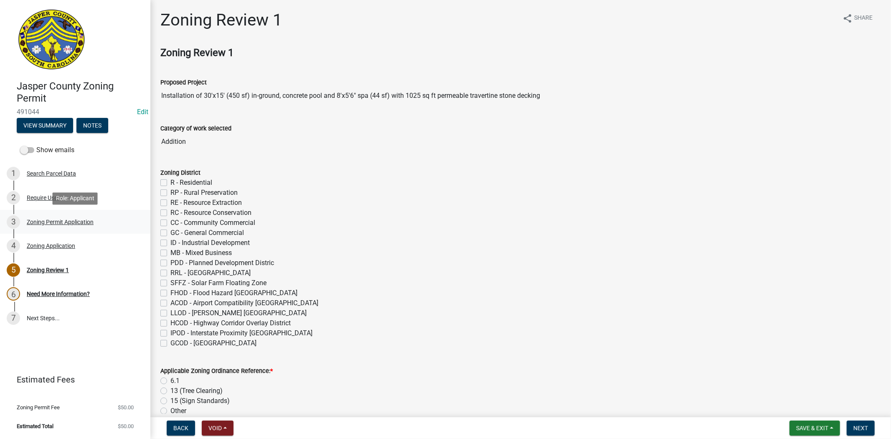
click at [93, 223] on div "Zoning Permit Application" at bounding box center [60, 222] width 67 height 6
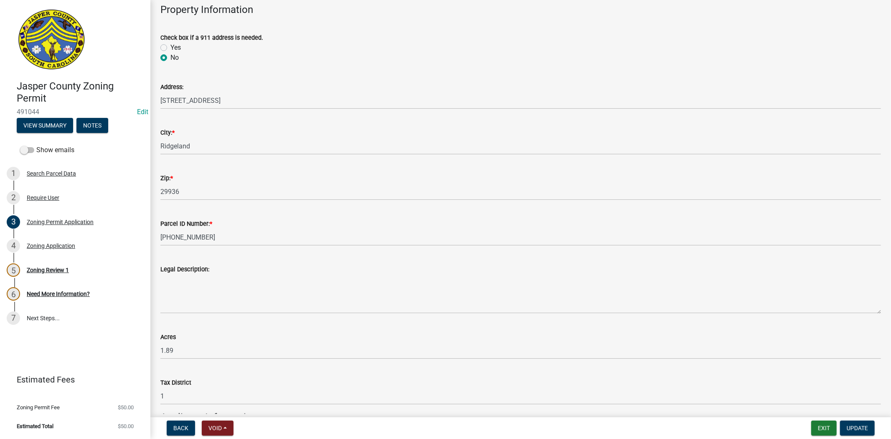
scroll to position [371, 0]
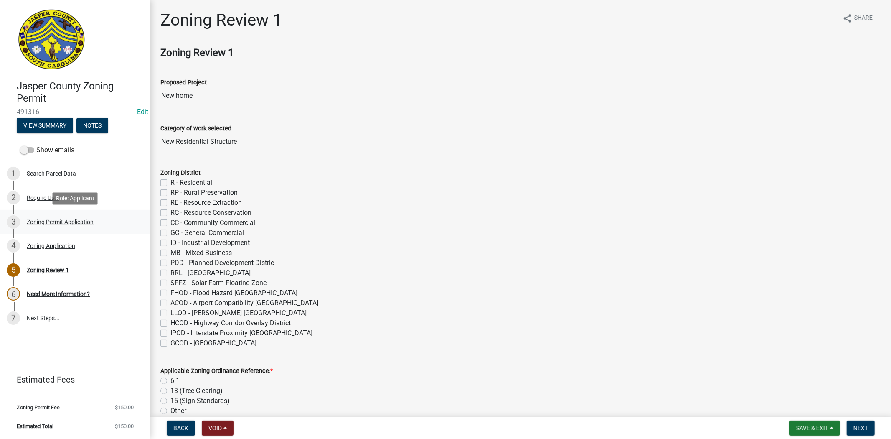
click at [82, 222] on div "Zoning Permit Application" at bounding box center [60, 222] width 67 height 6
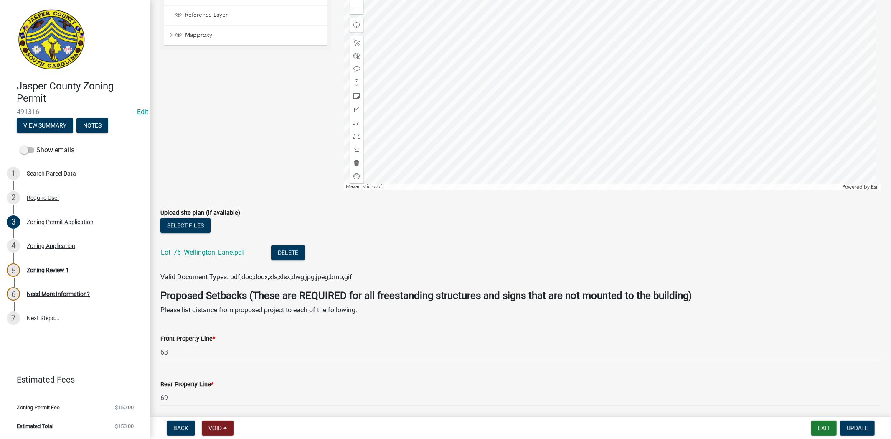
scroll to position [1717, 0]
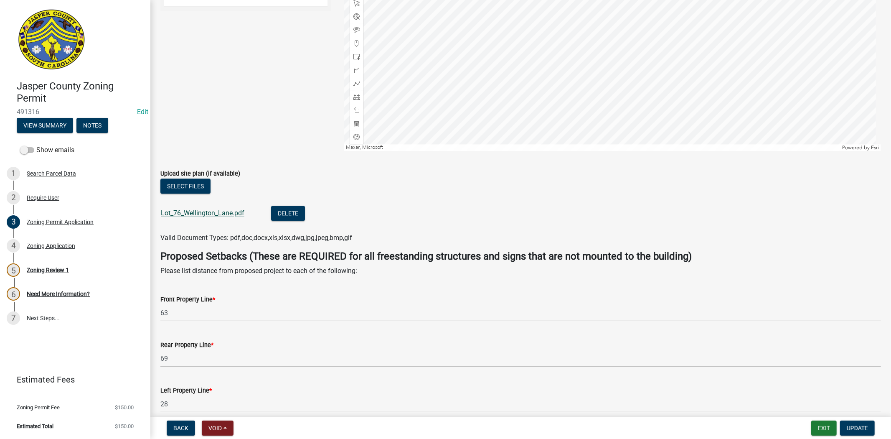
click at [216, 212] on link "Lot_76_Wellington_Lane.pdf" at bounding box center [203, 213] width 84 height 8
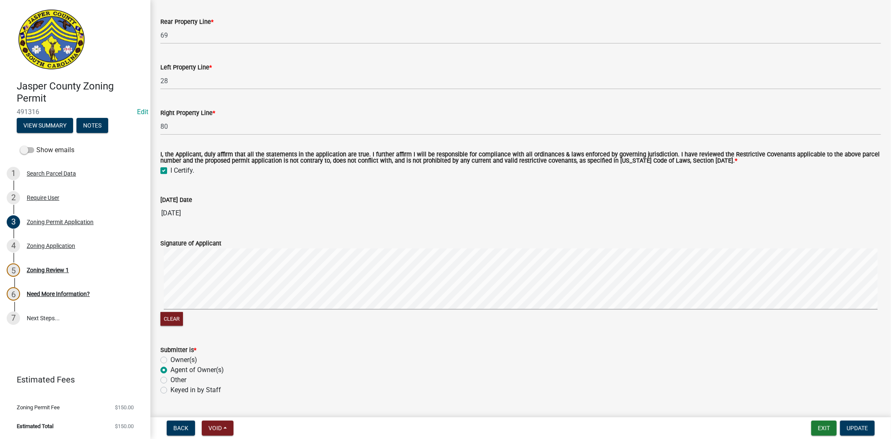
scroll to position [2061, 0]
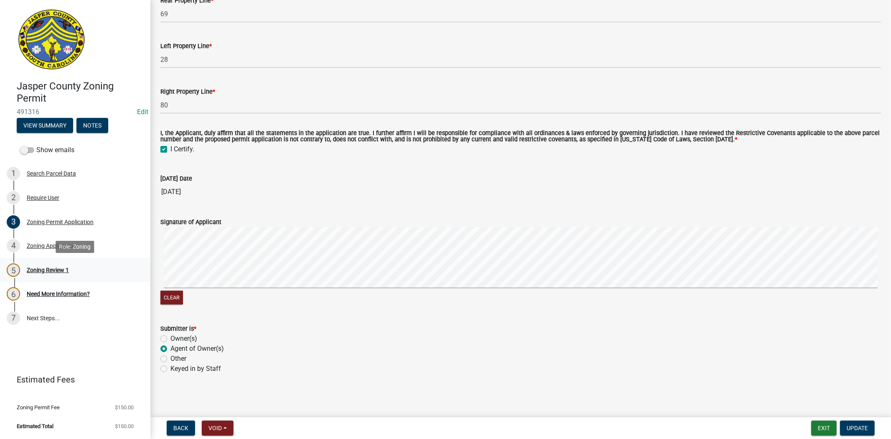
click at [55, 272] on div "Zoning Review 1" at bounding box center [48, 270] width 42 height 6
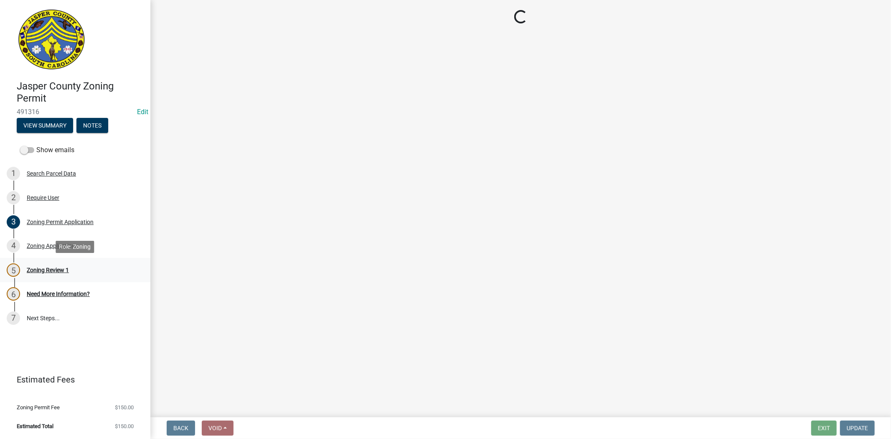
scroll to position [0, 0]
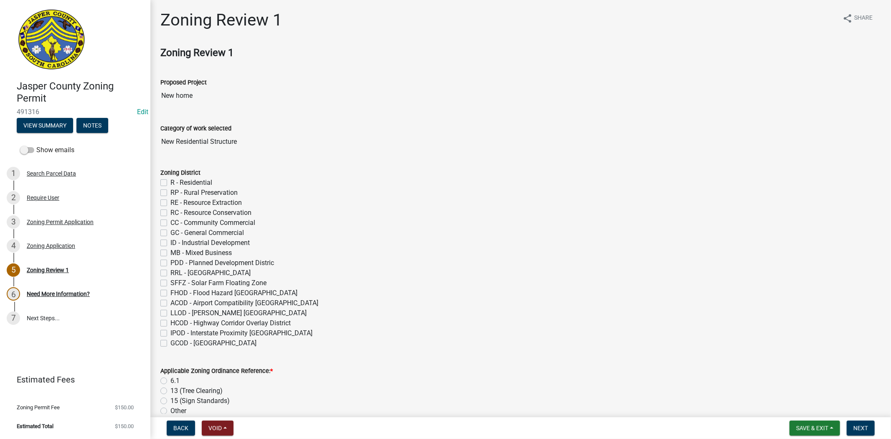
click at [170, 182] on label "R - Residential" at bounding box center [191, 183] width 42 height 10
click at [170, 182] on input "R - Residential" at bounding box center [172, 180] width 5 height 5
checkbox input "true"
checkbox input "false"
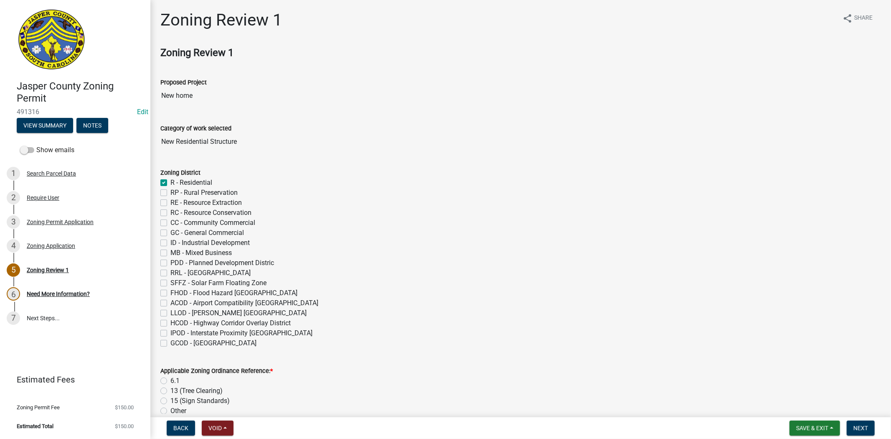
checkbox input "false"
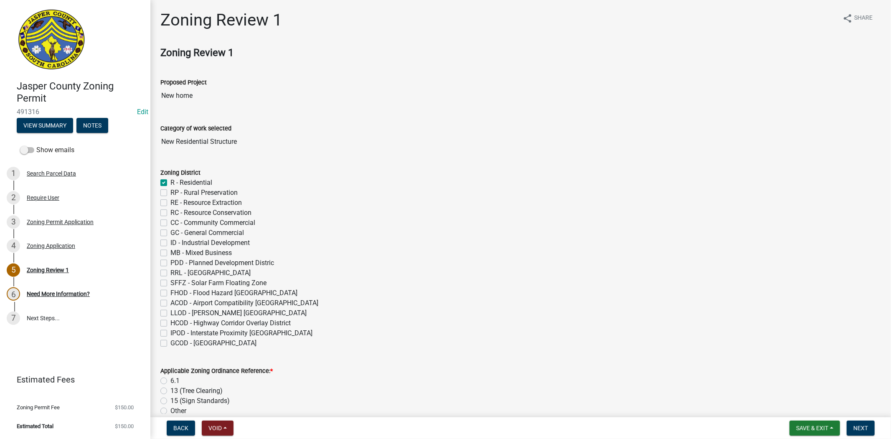
checkbox input "false"
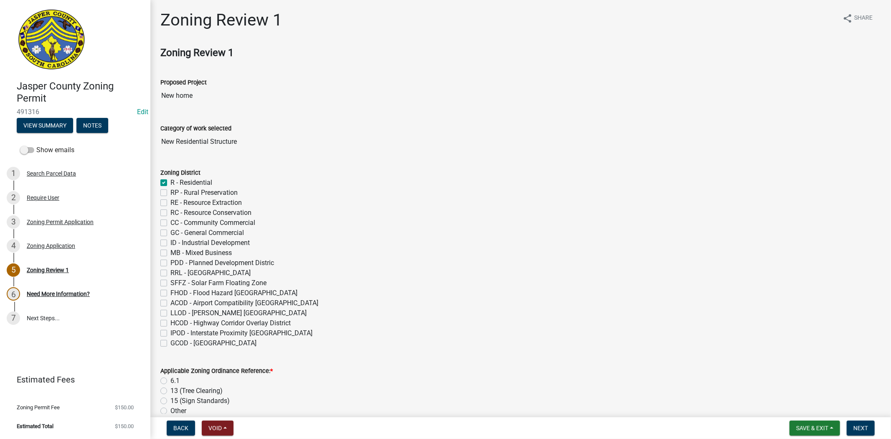
checkbox input "false"
click at [170, 193] on label "RP - Rural Preservation" at bounding box center [203, 193] width 67 height 10
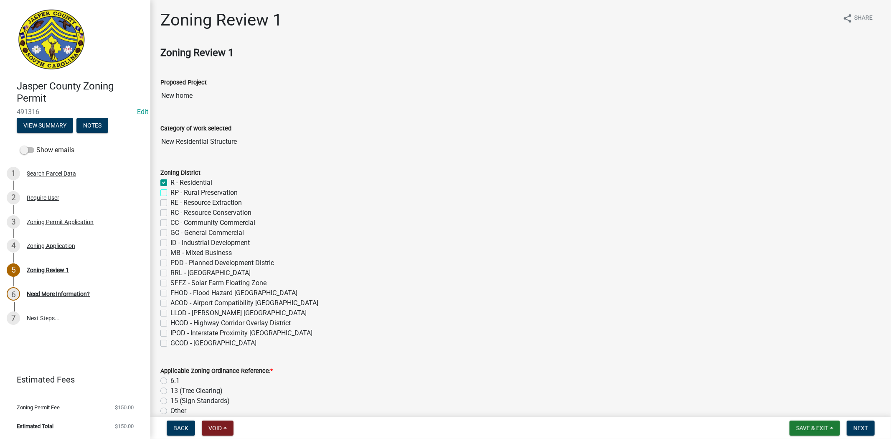
click at [170, 193] on input "RP - Rural Preservation" at bounding box center [172, 190] width 5 height 5
checkbox input "true"
checkbox input "false"
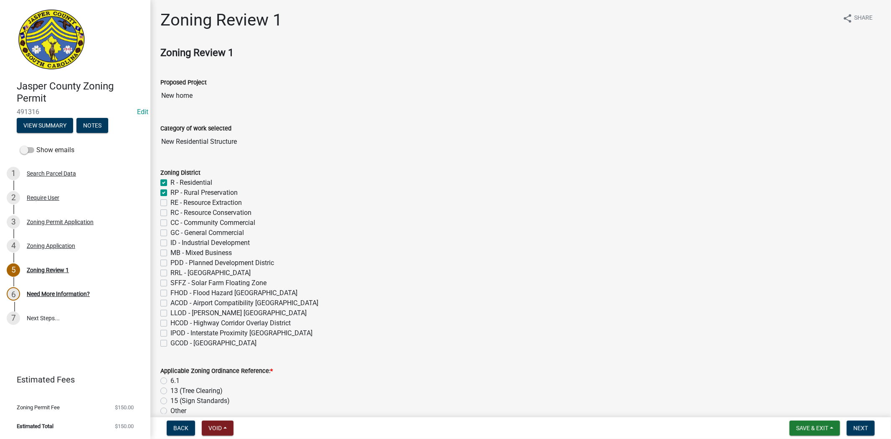
checkbox input "false"
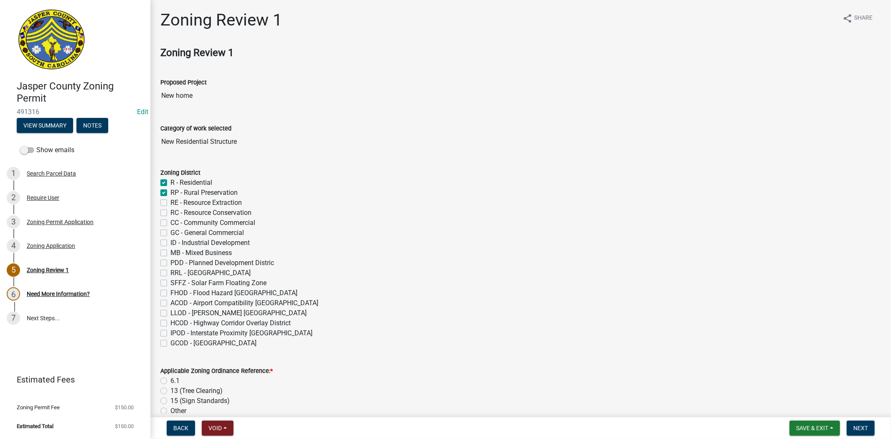
checkbox input "false"
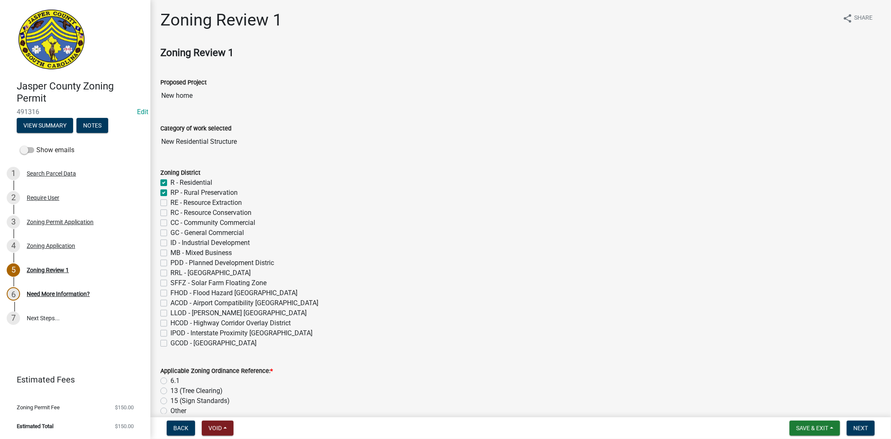
checkbox input "false"
click at [170, 183] on label "R - Residential" at bounding box center [191, 183] width 42 height 10
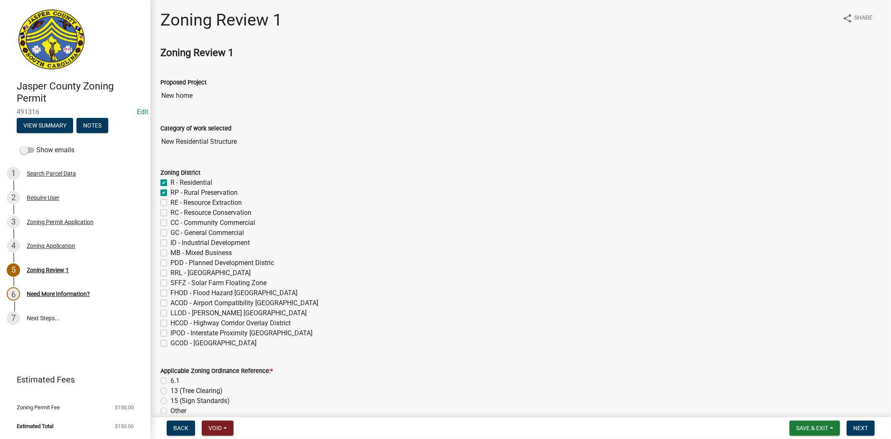
click at [170, 183] on input "R - Residential" at bounding box center [172, 180] width 5 height 5
checkbox input "false"
checkbox input "true"
checkbox input "false"
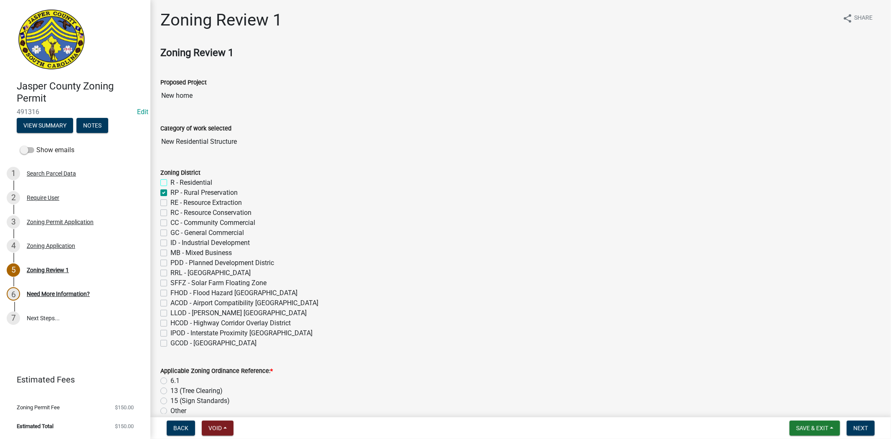
checkbox input "false"
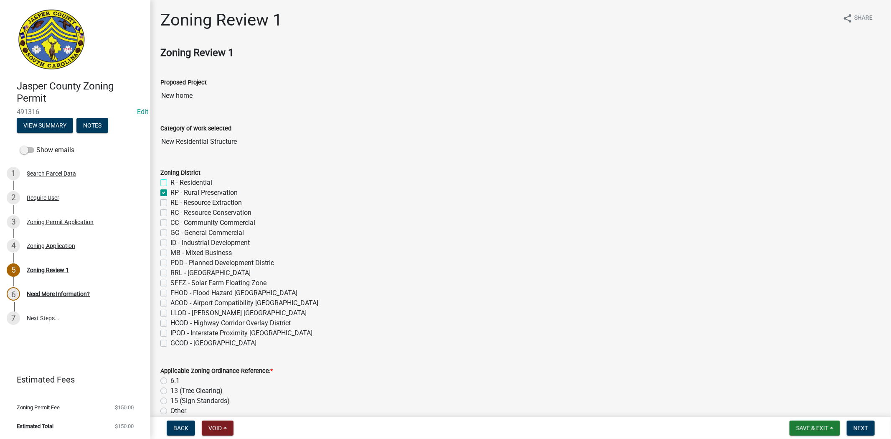
checkbox input "false"
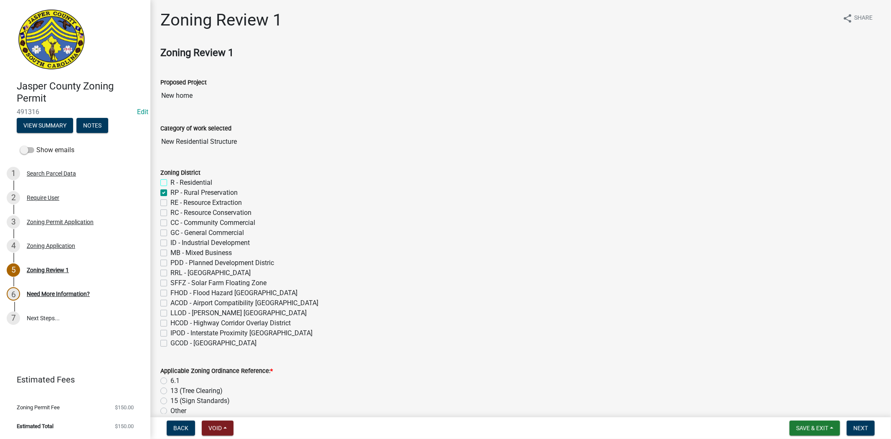
checkbox input "false"
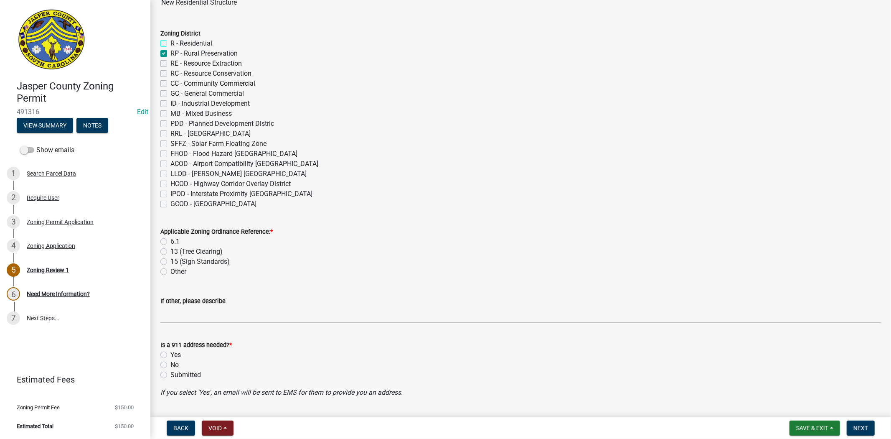
scroll to position [232, 0]
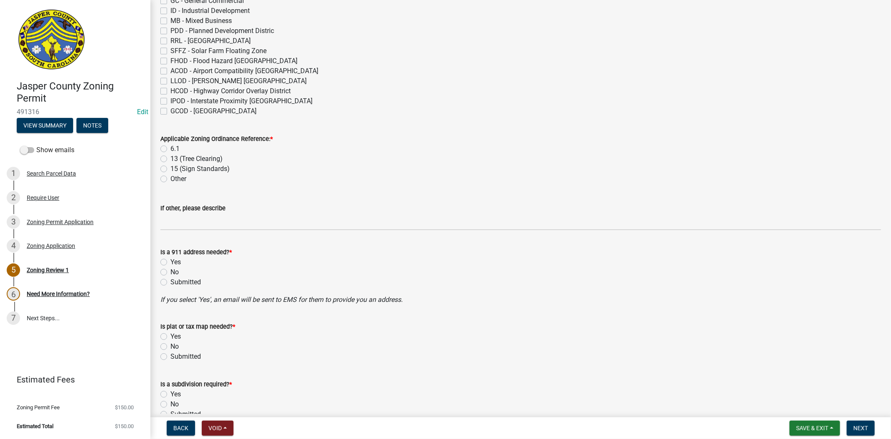
click at [170, 147] on label "6.1" at bounding box center [174, 149] width 9 height 10
click at [170, 147] on input "6.1" at bounding box center [172, 146] width 5 height 5
radio input "true"
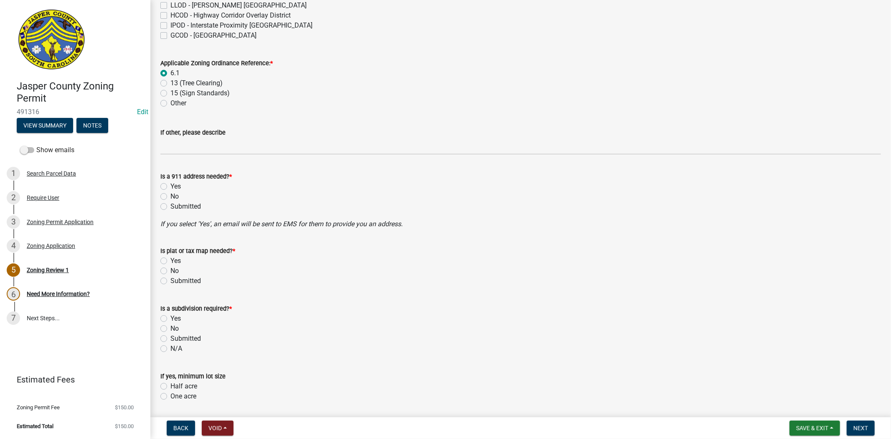
scroll to position [325, 0]
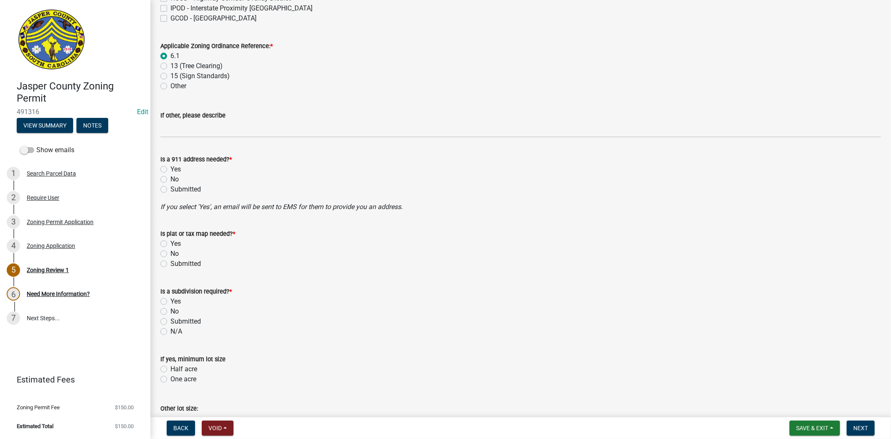
click at [170, 179] on label "No" at bounding box center [174, 179] width 8 height 10
click at [170, 179] on input "No" at bounding box center [172, 176] width 5 height 5
radio input "true"
click at [170, 253] on label "No" at bounding box center [174, 254] width 8 height 10
click at [170, 253] on input "No" at bounding box center [172, 251] width 5 height 5
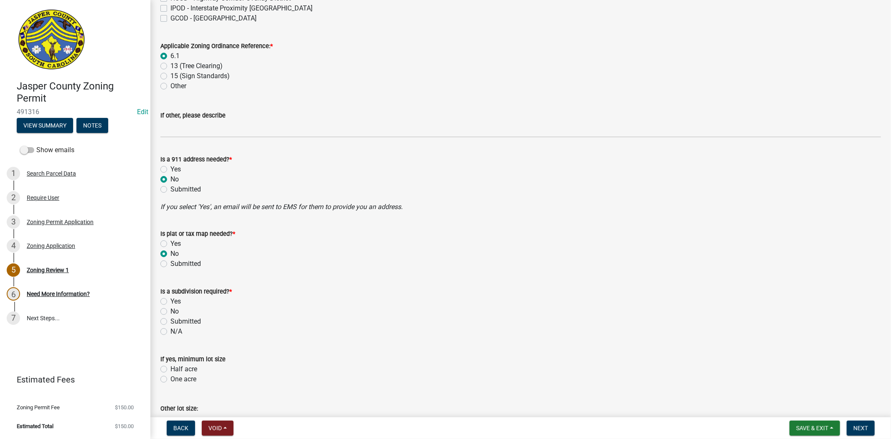
radio input "true"
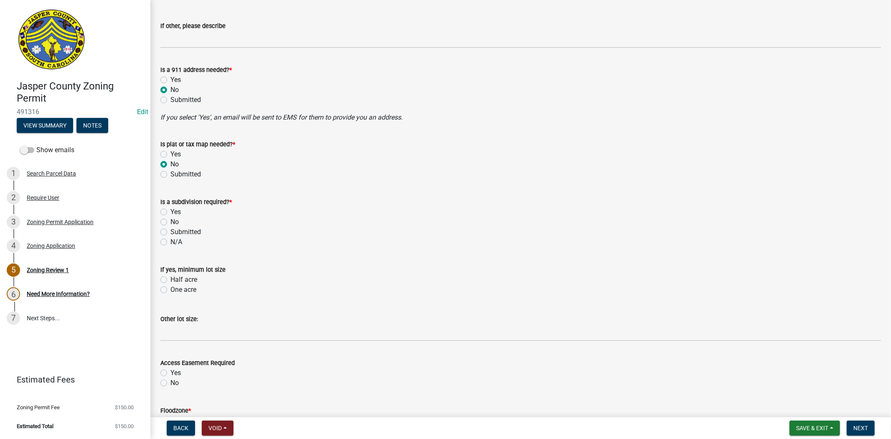
scroll to position [418, 0]
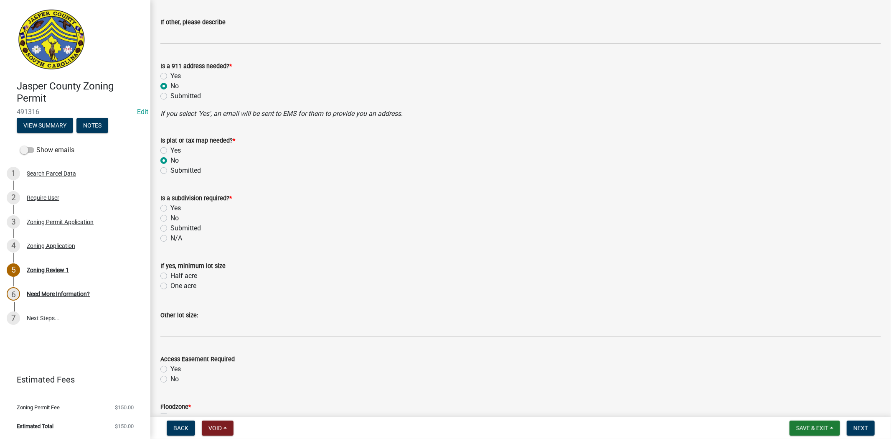
click at [170, 221] on label "No" at bounding box center [174, 218] width 8 height 10
click at [170, 218] on input "No" at bounding box center [172, 215] width 5 height 5
radio input "true"
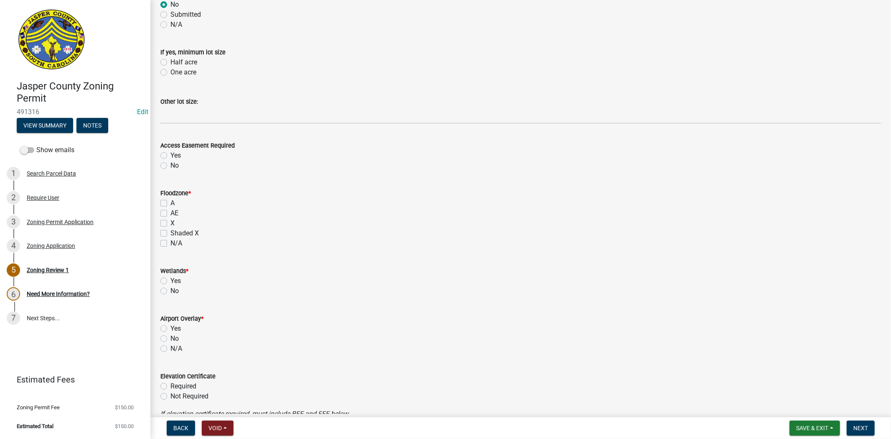
scroll to position [696, 0]
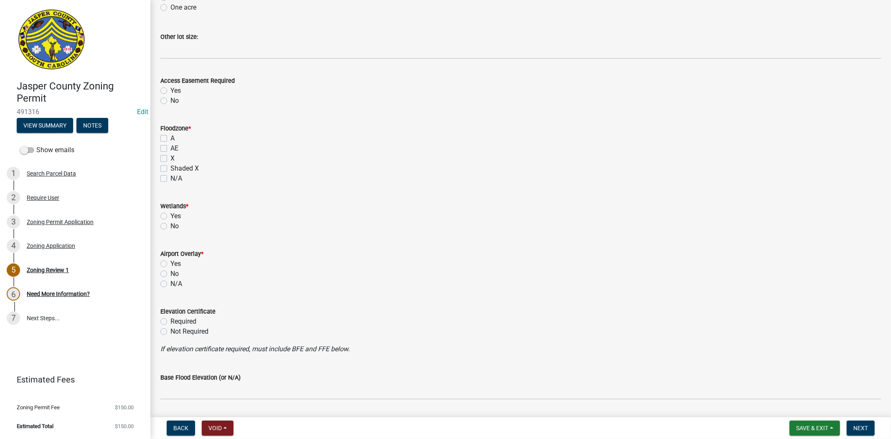
click at [170, 157] on label "X" at bounding box center [172, 158] width 4 height 10
click at [170, 157] on input "X" at bounding box center [172, 155] width 5 height 5
checkbox input "true"
checkbox input "false"
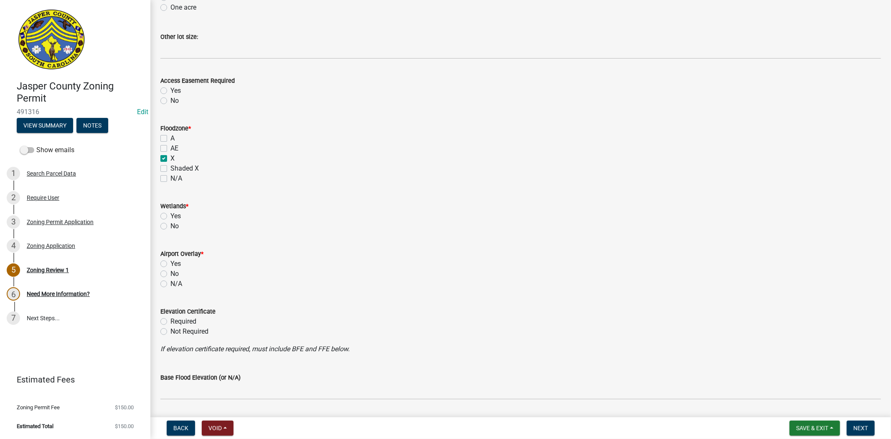
checkbox input "true"
checkbox input "false"
click at [170, 227] on label "No" at bounding box center [174, 226] width 8 height 10
click at [170, 226] on input "No" at bounding box center [172, 223] width 5 height 5
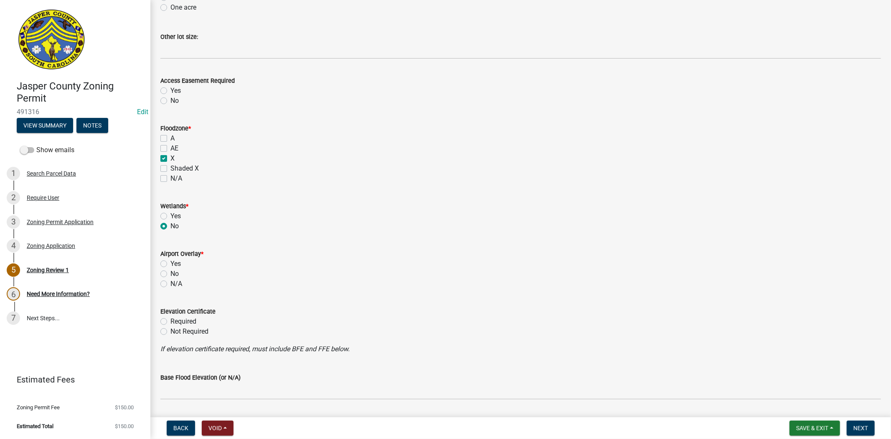
radio input "true"
click at [170, 284] on label "N/A" at bounding box center [176, 284] width 12 height 10
click at [170, 284] on input "N/A" at bounding box center [172, 281] width 5 height 5
radio input "true"
click at [170, 332] on label "Not Required" at bounding box center [189, 331] width 38 height 10
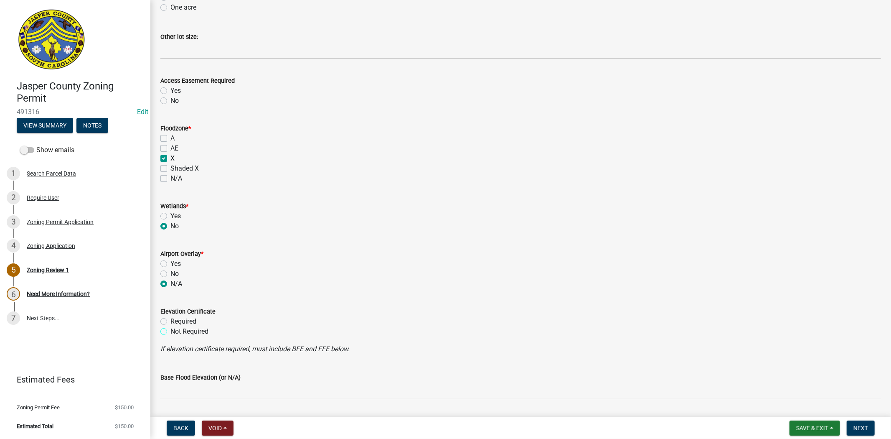
click at [170, 332] on input "Not Required" at bounding box center [172, 328] width 5 height 5
radio input "true"
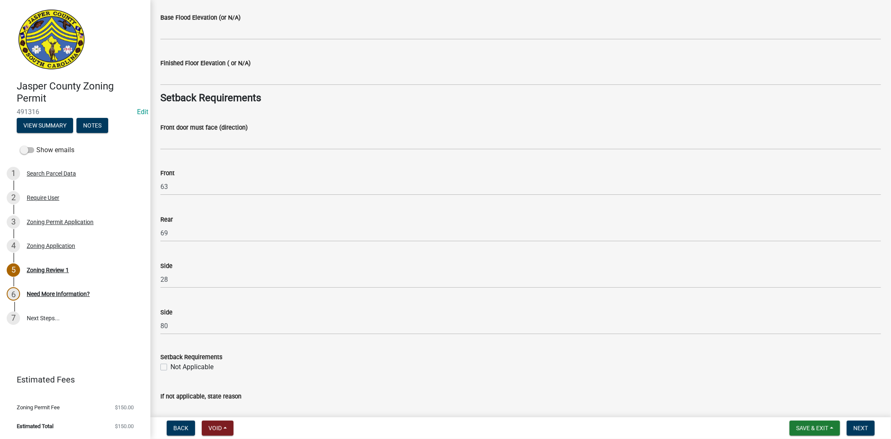
scroll to position [1067, 0]
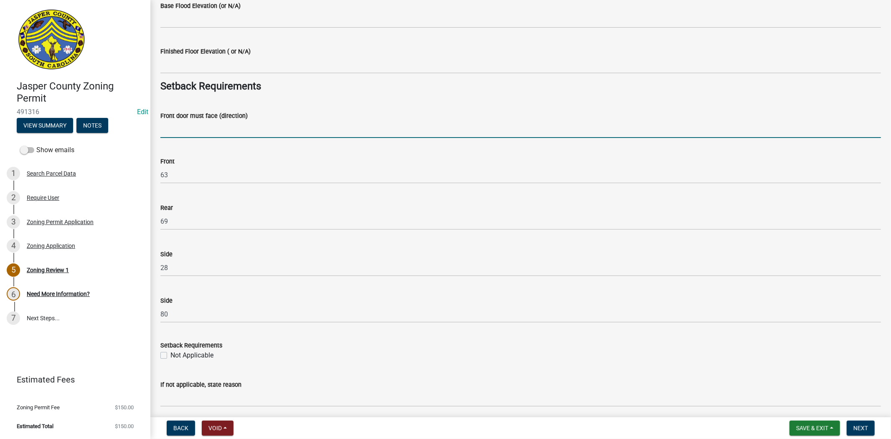
click at [206, 134] on input "Front door must face (direction)" at bounding box center [520, 129] width 721 height 17
type input "w"
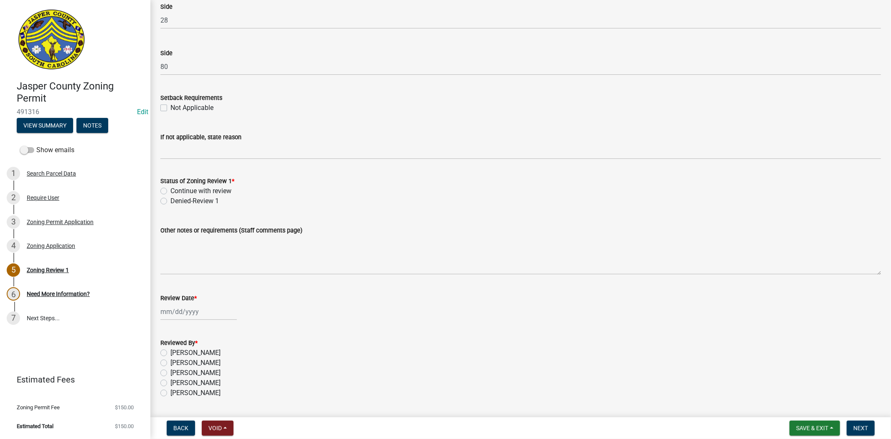
scroll to position [1339, 0]
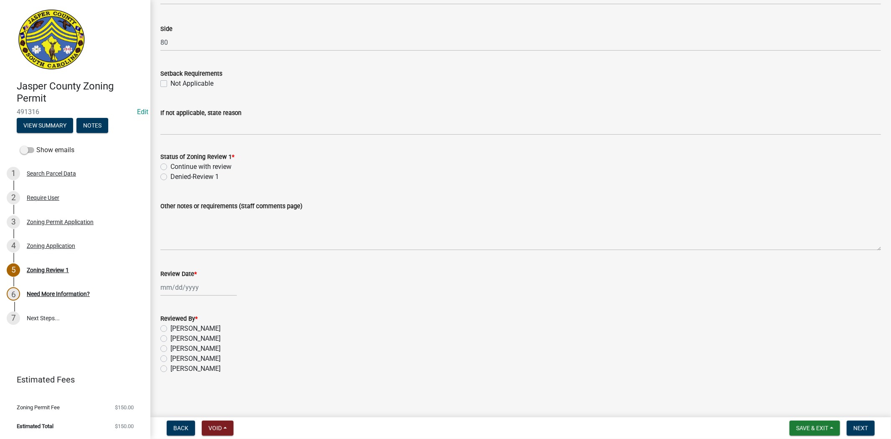
type input "WELLINGTON LN"
click at [170, 164] on label "Continue with review" at bounding box center [200, 167] width 61 height 10
click at [170, 164] on input "Continue with review" at bounding box center [172, 164] width 5 height 5
radio input "true"
click at [188, 291] on div at bounding box center [198, 287] width 76 height 17
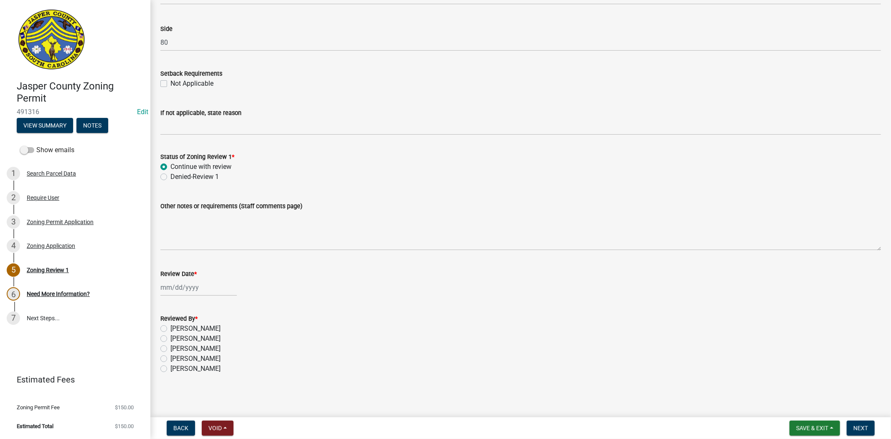
select select "10"
select select "2025"
click at [169, 358] on div "13" at bounding box center [168, 357] width 13 height 13
type input "10/13/2025"
click at [170, 174] on label "Denied-Review 1" at bounding box center [194, 177] width 48 height 10
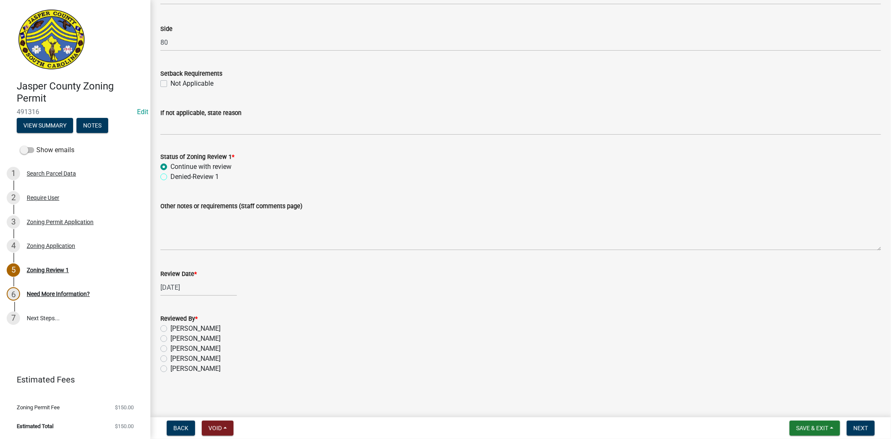
click at [170, 174] on input "Denied-Review 1" at bounding box center [172, 174] width 5 height 5
radio input "true"
click at [170, 360] on label "Stephanie Oviedo" at bounding box center [195, 358] width 50 height 10
click at [170, 359] on input "Stephanie Oviedo" at bounding box center [172, 355] width 5 height 5
radio input "true"
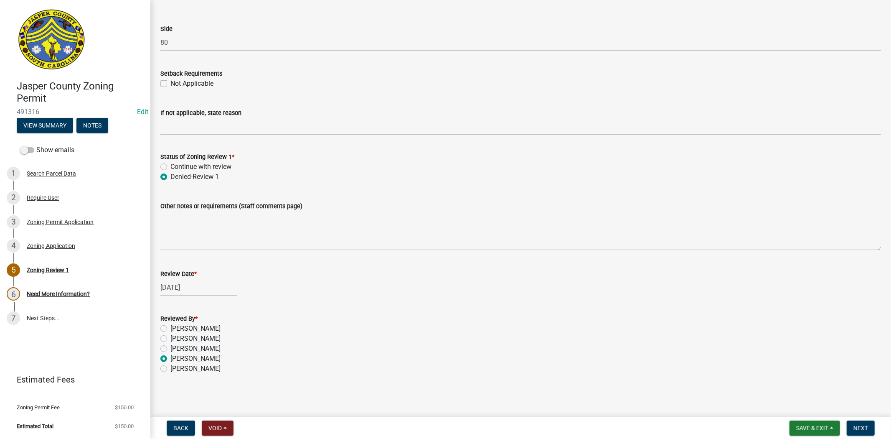
click at [170, 165] on label "Continue with review" at bounding box center [200, 167] width 61 height 10
click at [170, 165] on input "Continue with review" at bounding box center [172, 164] width 5 height 5
radio input "true"
click at [875, 426] on button "Next" at bounding box center [861, 427] width 28 height 15
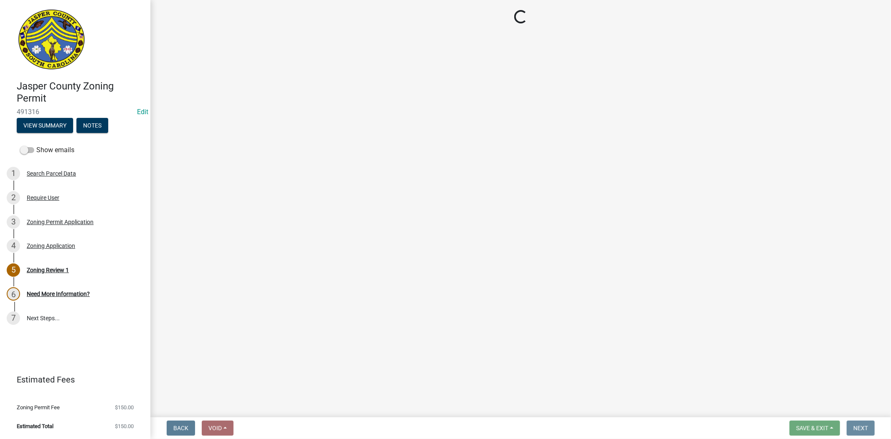
scroll to position [0, 0]
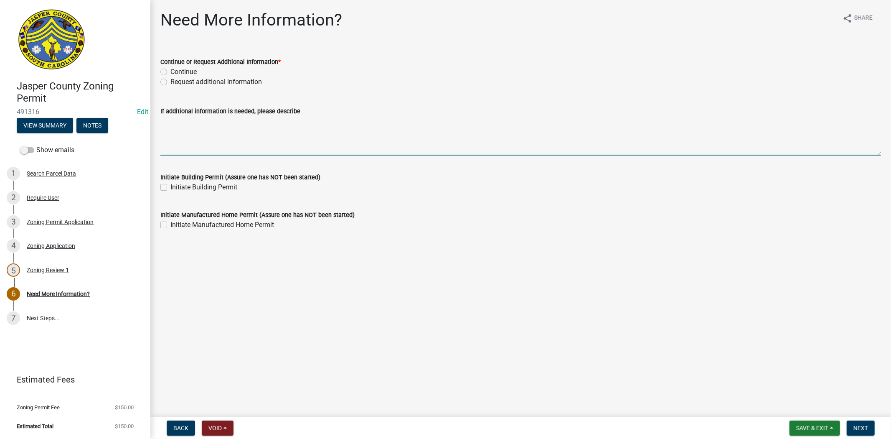
click at [248, 140] on textarea "If additional information is needed, please describe" at bounding box center [520, 135] width 721 height 39
paste textarea "Please apply for a 911 address at GIS@jaspercountysc.gov"
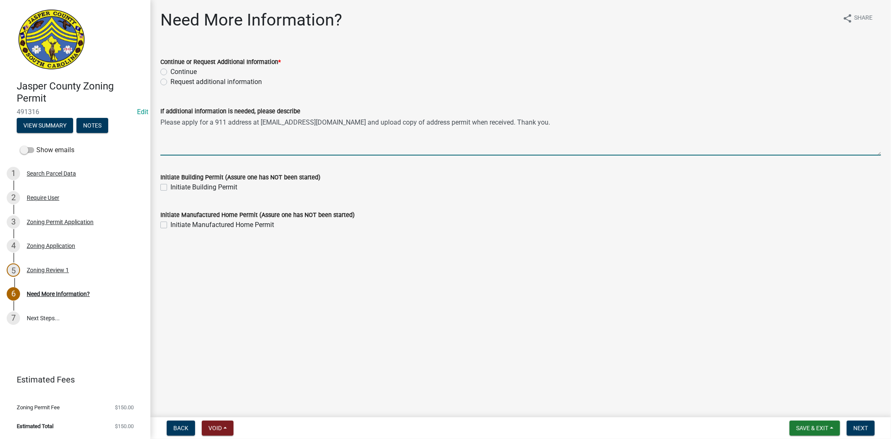
drag, startPoint x: 523, startPoint y: 124, endPoint x: 151, endPoint y: 124, distance: 372.6
click at [151, 124] on div "Need More Information? share Share Continue or Request Additional Information *…" at bounding box center [520, 127] width 741 height 235
type textarea "Please apply for a 911 address at GIS@jaspercountysc.gov and upload copy of add…"
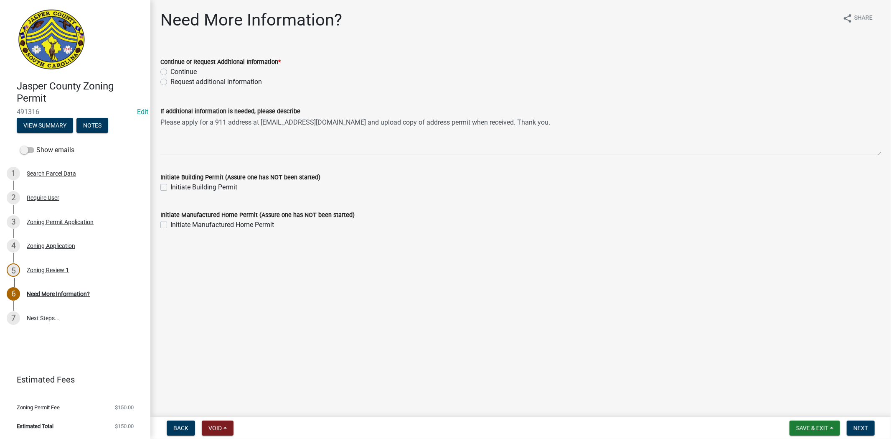
click at [170, 84] on label "Request additional information" at bounding box center [215, 82] width 91 height 10
click at [170, 82] on input "Request additional information" at bounding box center [172, 79] width 5 height 5
radio input "true"
click at [868, 431] on button "Next" at bounding box center [861, 427] width 28 height 15
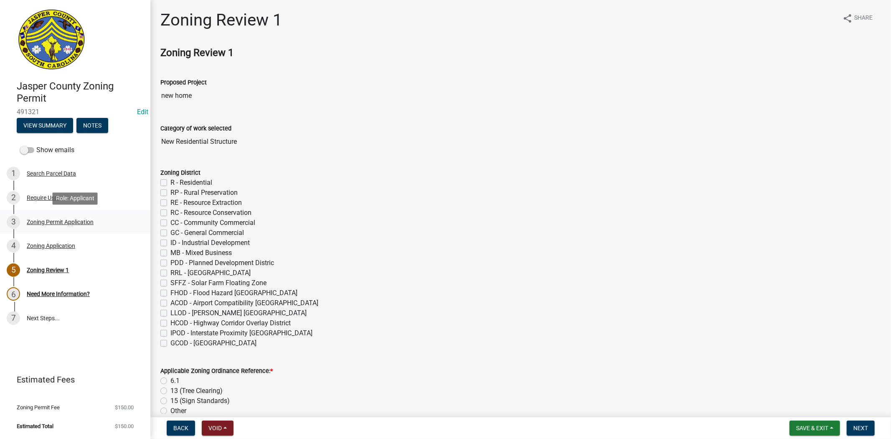
click at [68, 219] on div "Zoning Permit Application" at bounding box center [60, 222] width 67 height 6
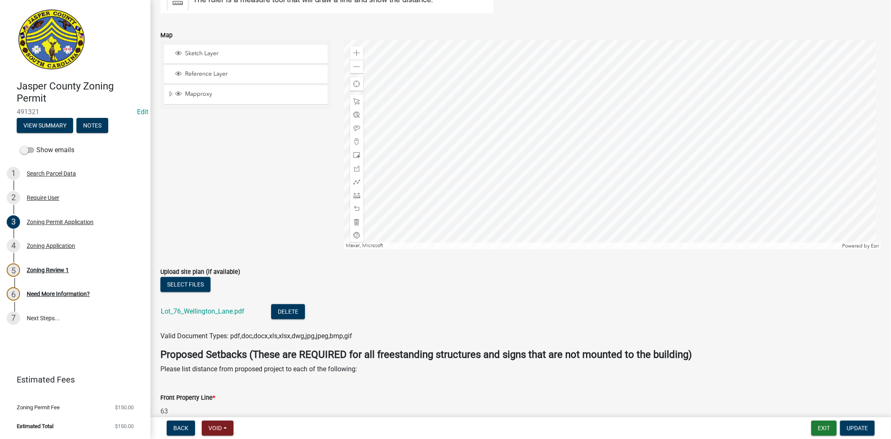
scroll to position [1624, 0]
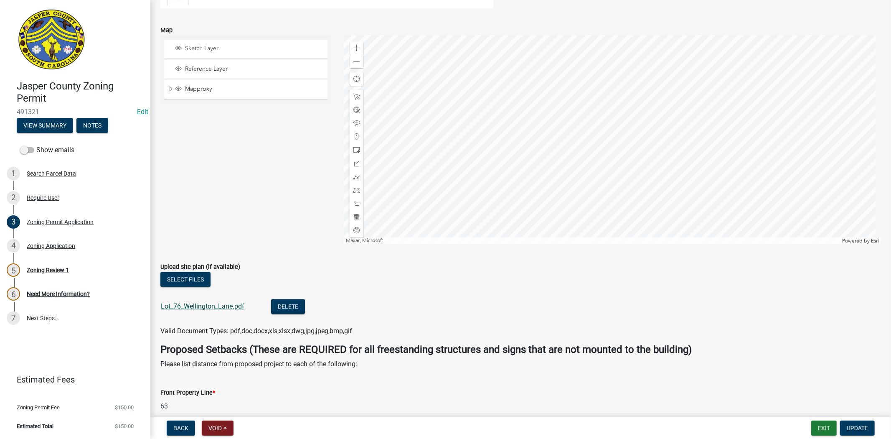
click at [226, 306] on link "Lot_76_Wellington_Lane.pdf" at bounding box center [203, 306] width 84 height 8
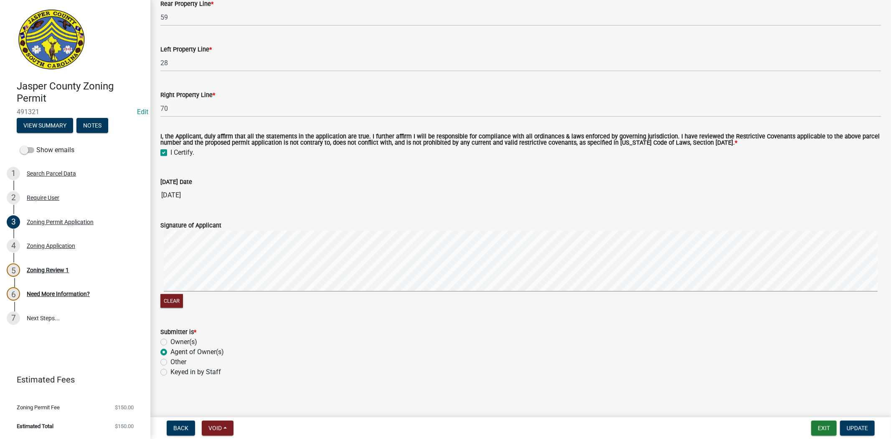
scroll to position [2061, 0]
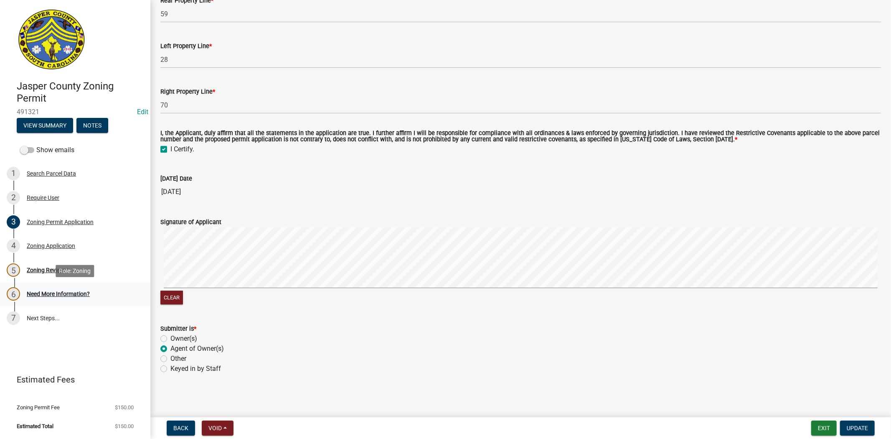
click at [74, 295] on div "Need More Information?" at bounding box center [58, 294] width 63 height 6
click at [63, 269] on div "Zoning Review 1" at bounding box center [48, 270] width 42 height 6
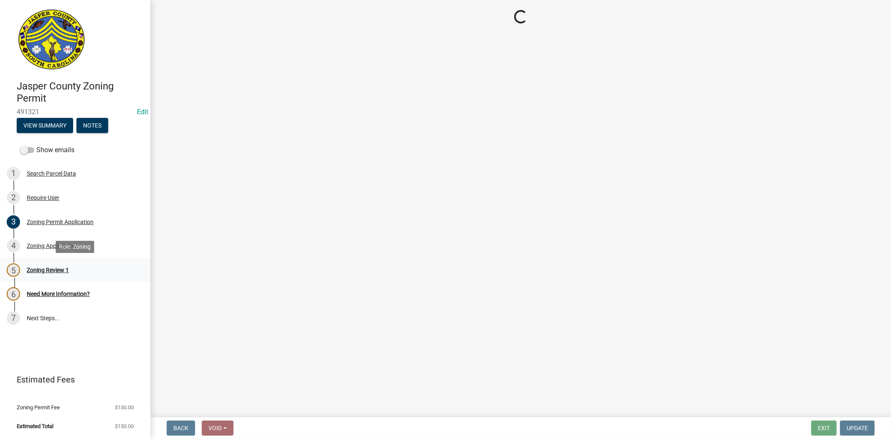
scroll to position [0, 0]
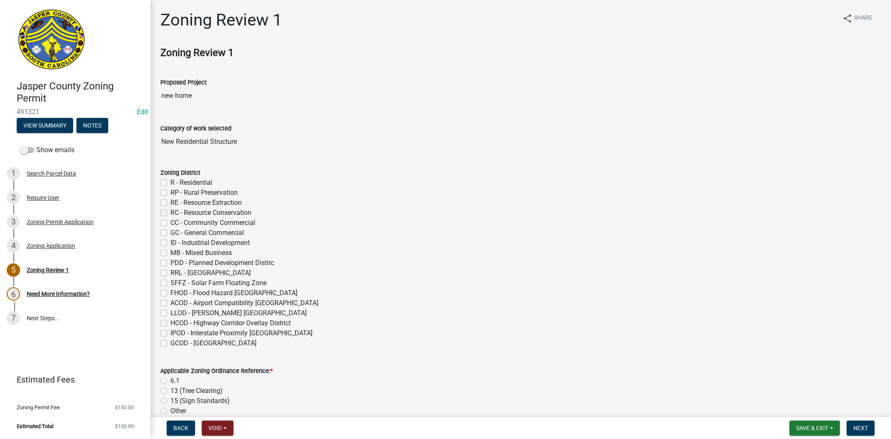
click at [170, 194] on label "RP - Rural Preservation" at bounding box center [203, 193] width 67 height 10
click at [170, 193] on input "RP - Rural Preservation" at bounding box center [172, 190] width 5 height 5
checkbox input "true"
checkbox input "false"
checkbox input "true"
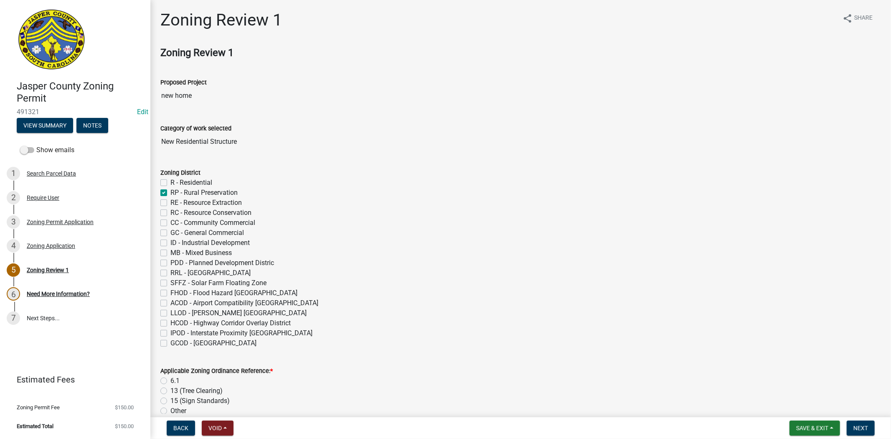
checkbox input "false"
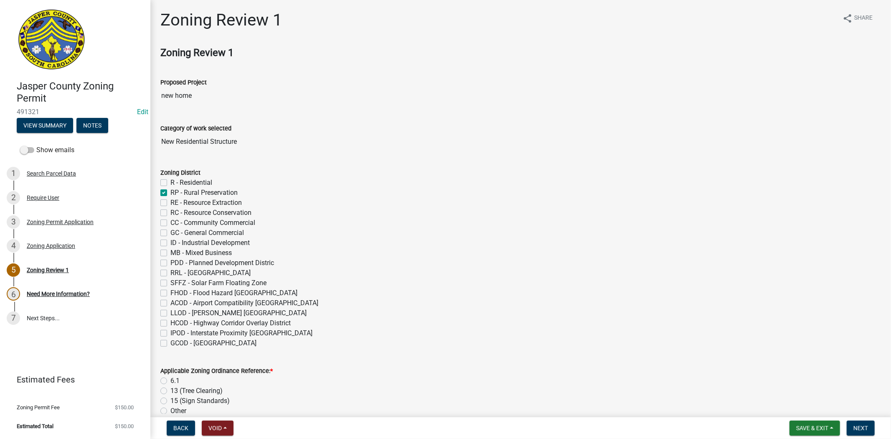
checkbox input "false"
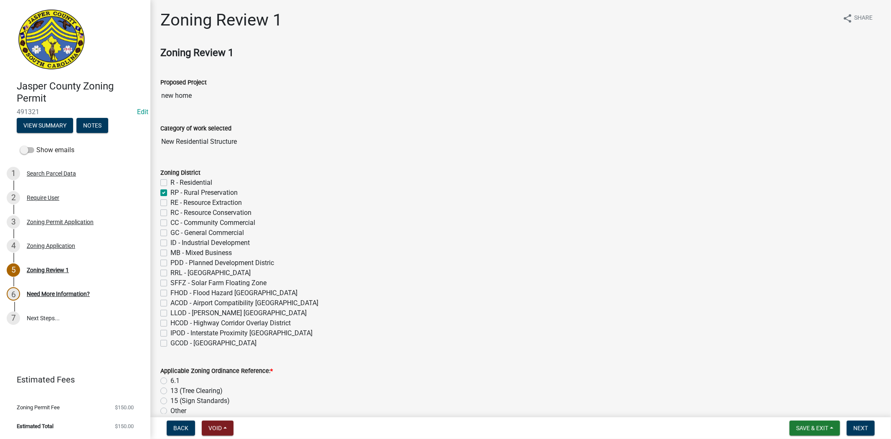
checkbox input "false"
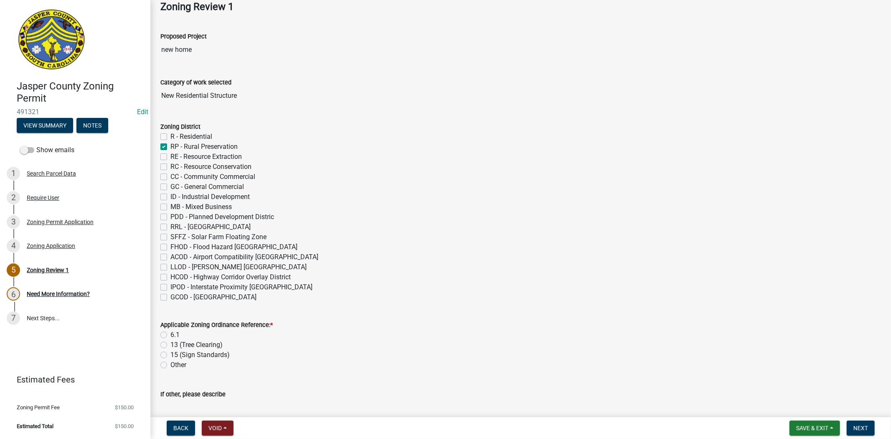
scroll to position [46, 0]
